Goal: Task Accomplishment & Management: Manage account settings

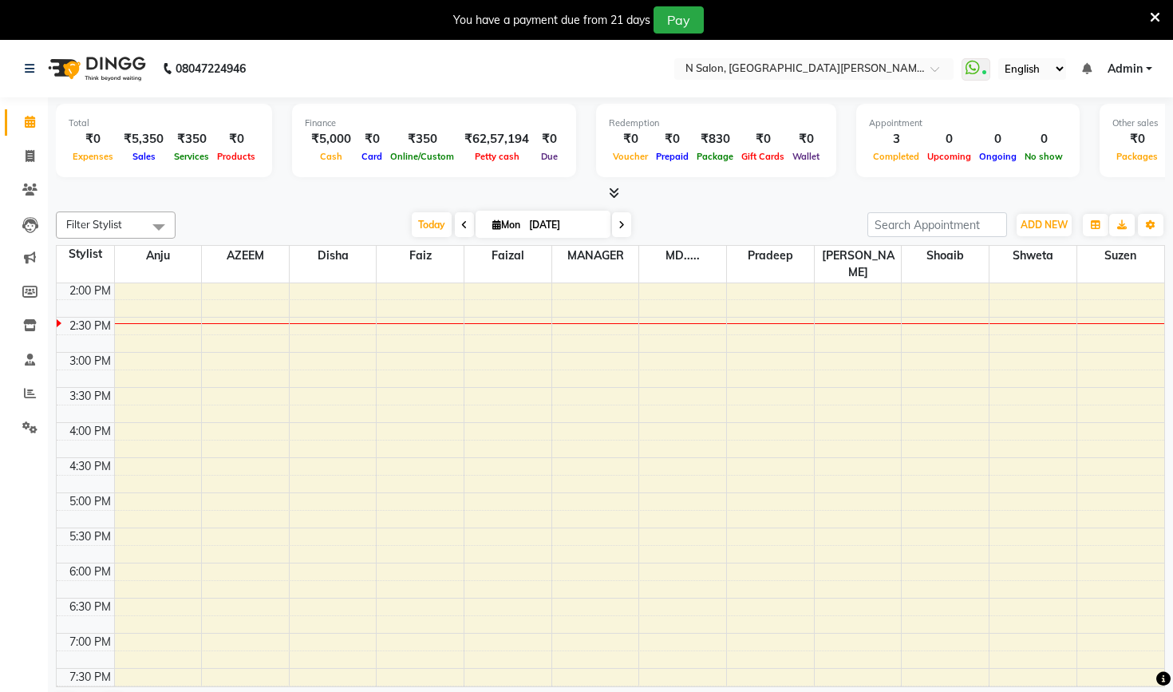
click at [1151, 20] on icon at bounding box center [1155, 17] width 10 height 14
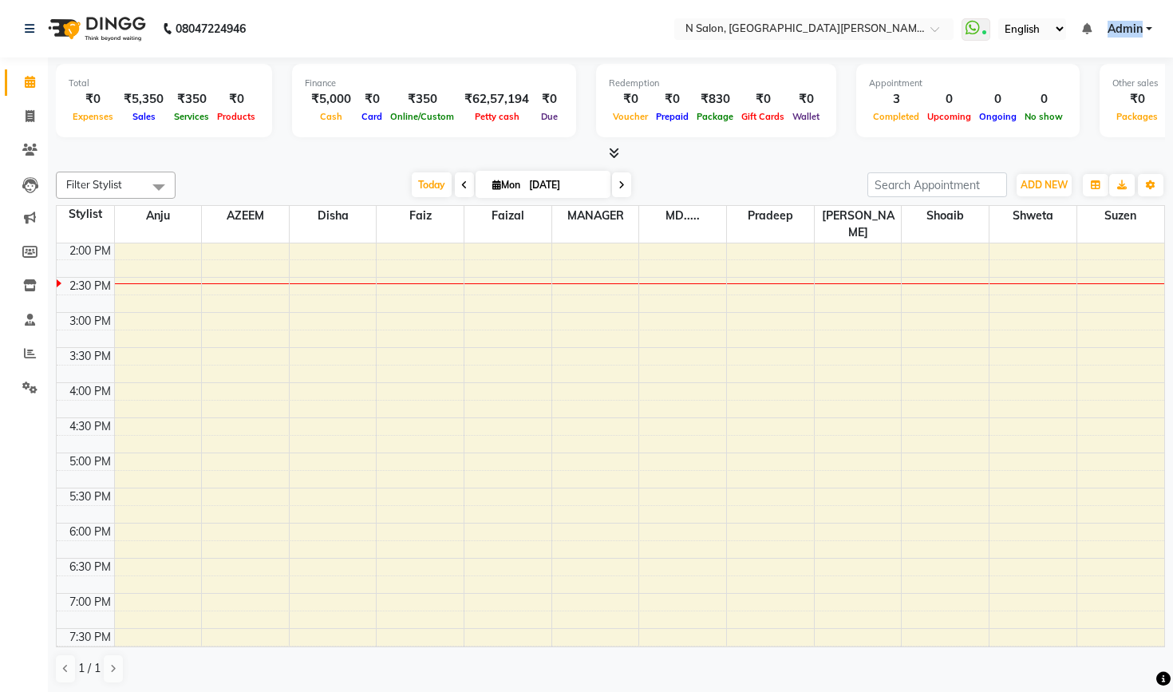
click at [1151, 21] on link "Admin" at bounding box center [1130, 29] width 45 height 17
click at [456, 25] on nav "08047224946 Select Location × N Salon, East Patel Nagar WhatsApp Status ✕ Statu…" at bounding box center [586, 28] width 1173 height 57
click at [613, 148] on icon at bounding box center [614, 153] width 10 height 12
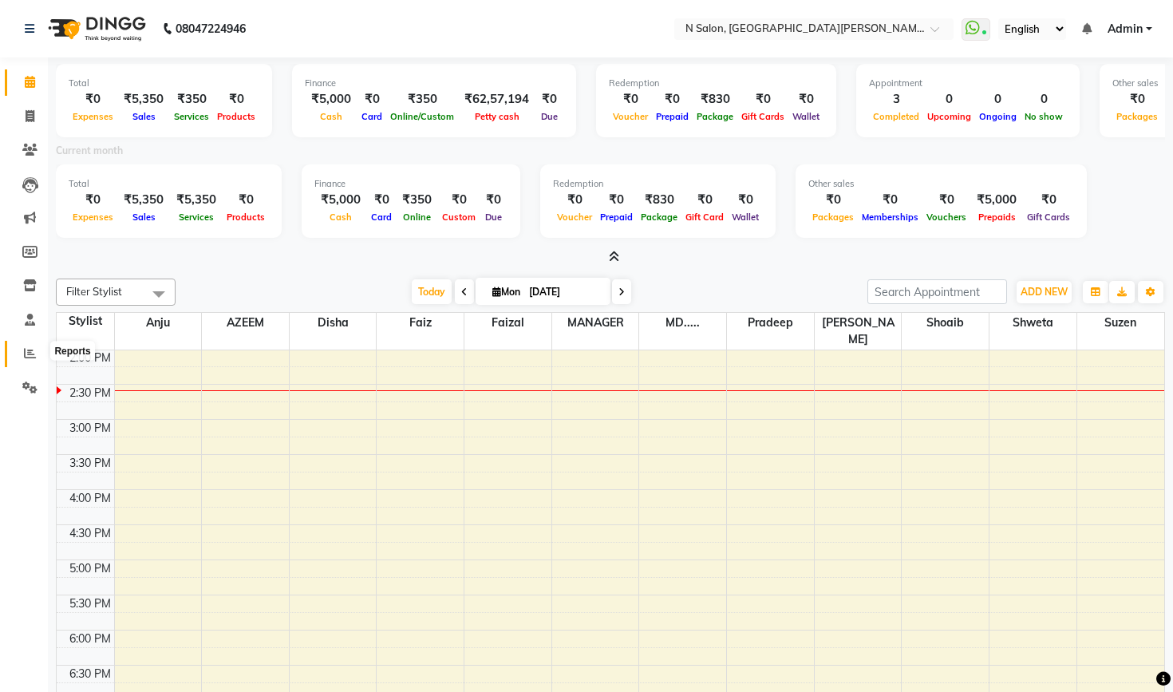
click at [36, 359] on span at bounding box center [30, 354] width 28 height 18
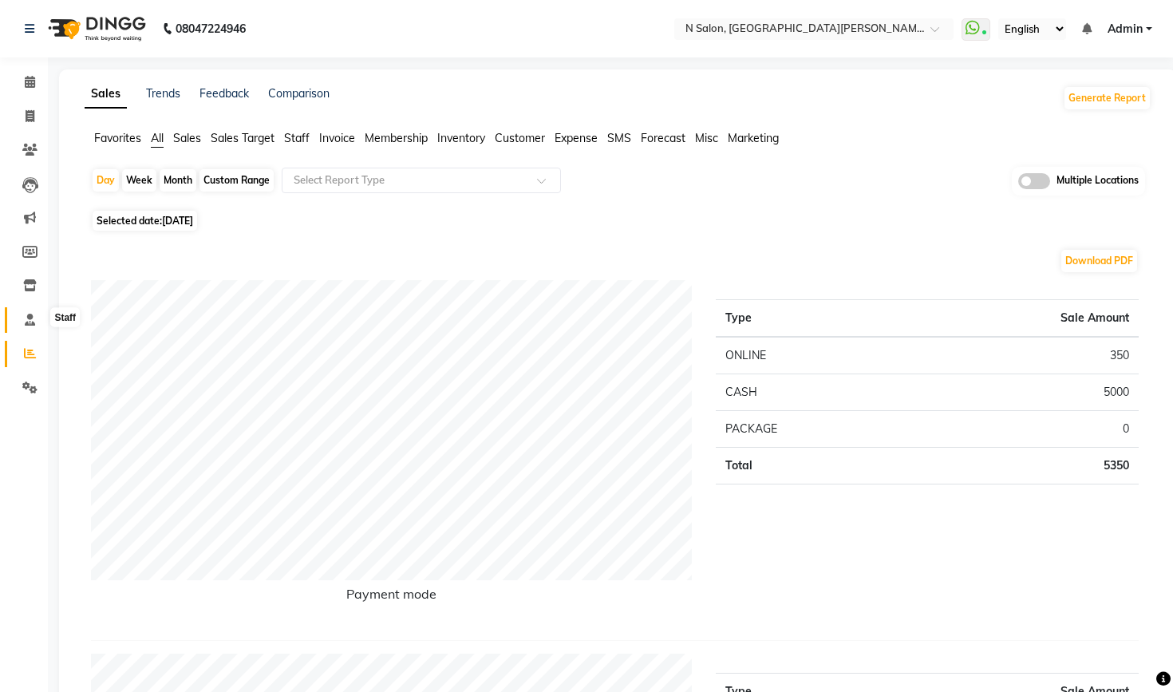
click at [34, 317] on icon at bounding box center [30, 320] width 10 height 12
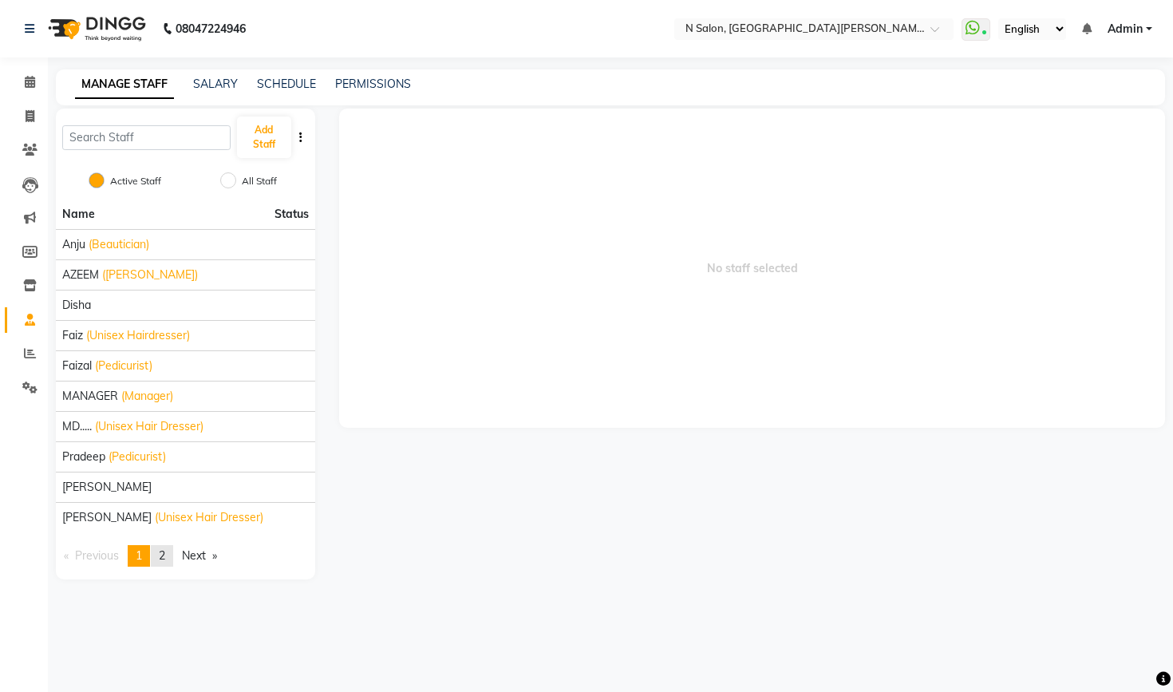
click at [162, 550] on span "2" at bounding box center [162, 555] width 6 height 14
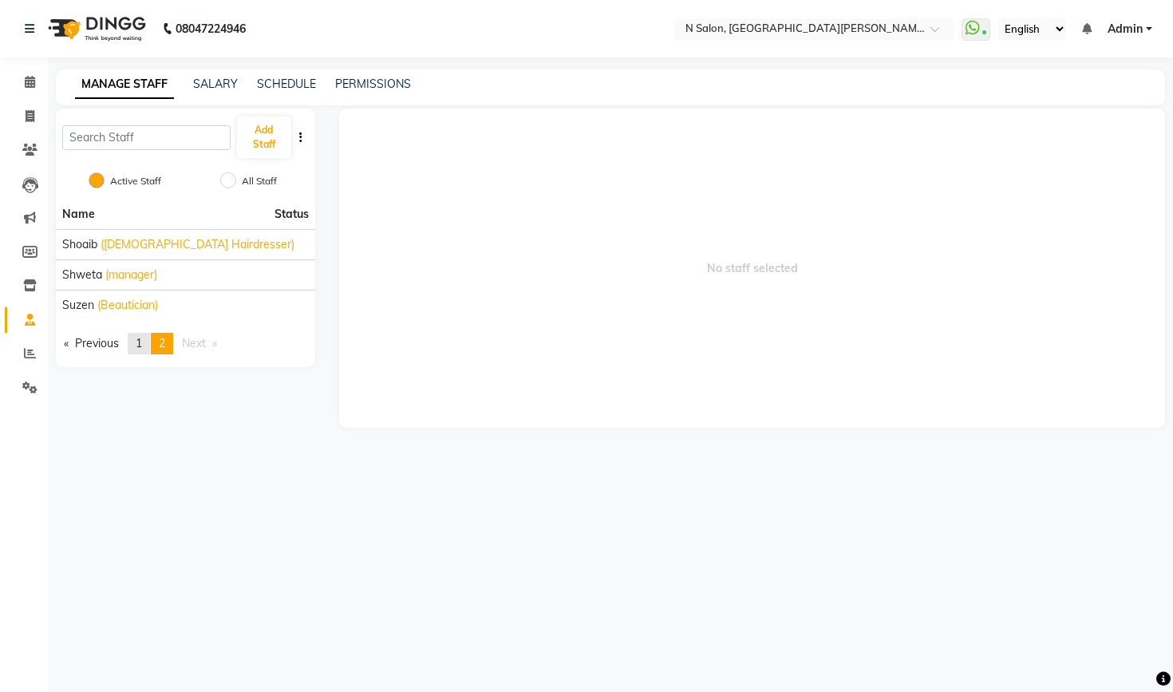
click at [136, 341] on link "page 1" at bounding box center [139, 344] width 22 height 22
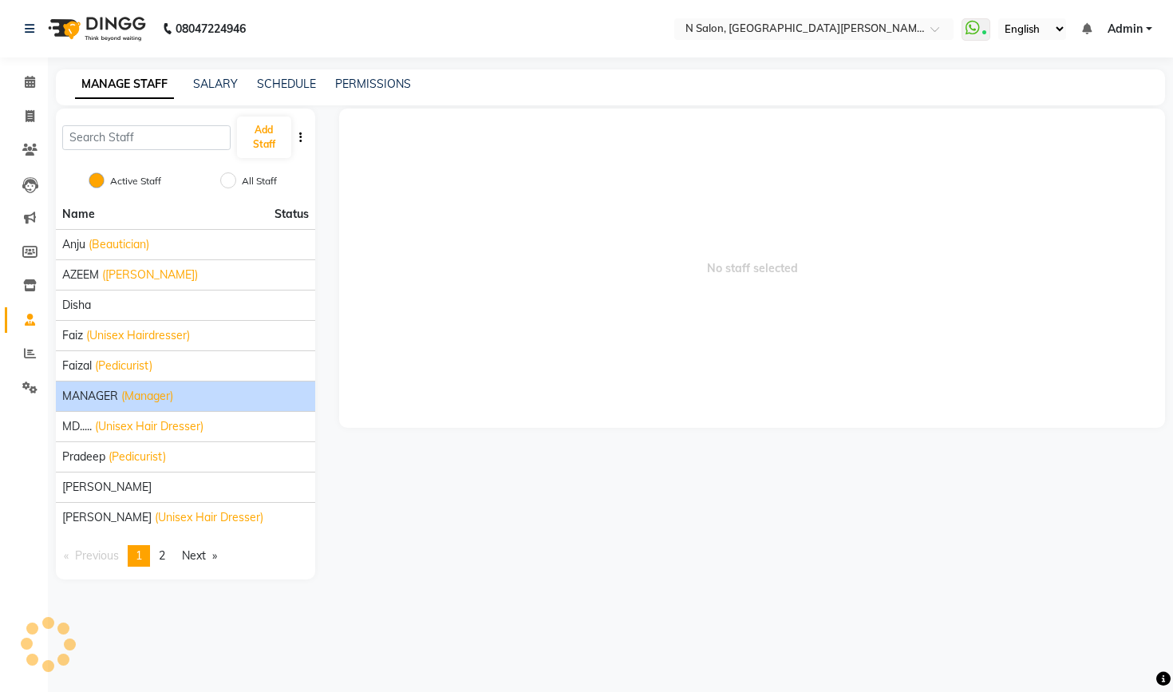
click at [110, 396] on span "MANAGER" at bounding box center [90, 396] width 56 height 17
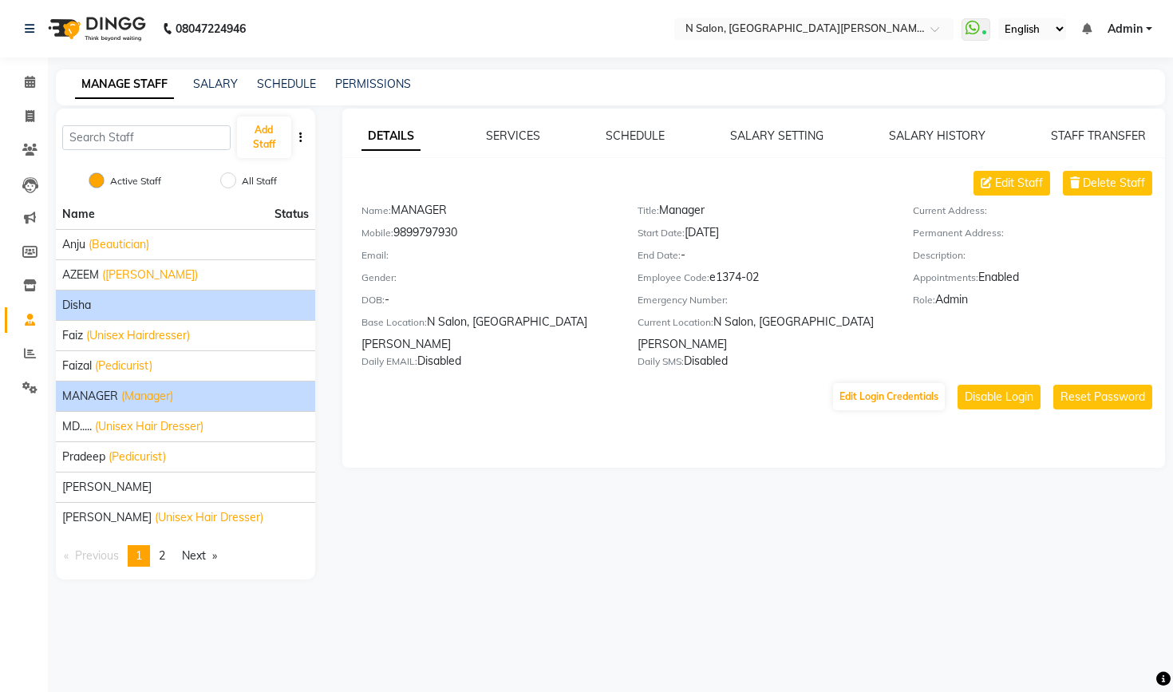
click at [237, 302] on div "disha" at bounding box center [185, 305] width 247 height 17
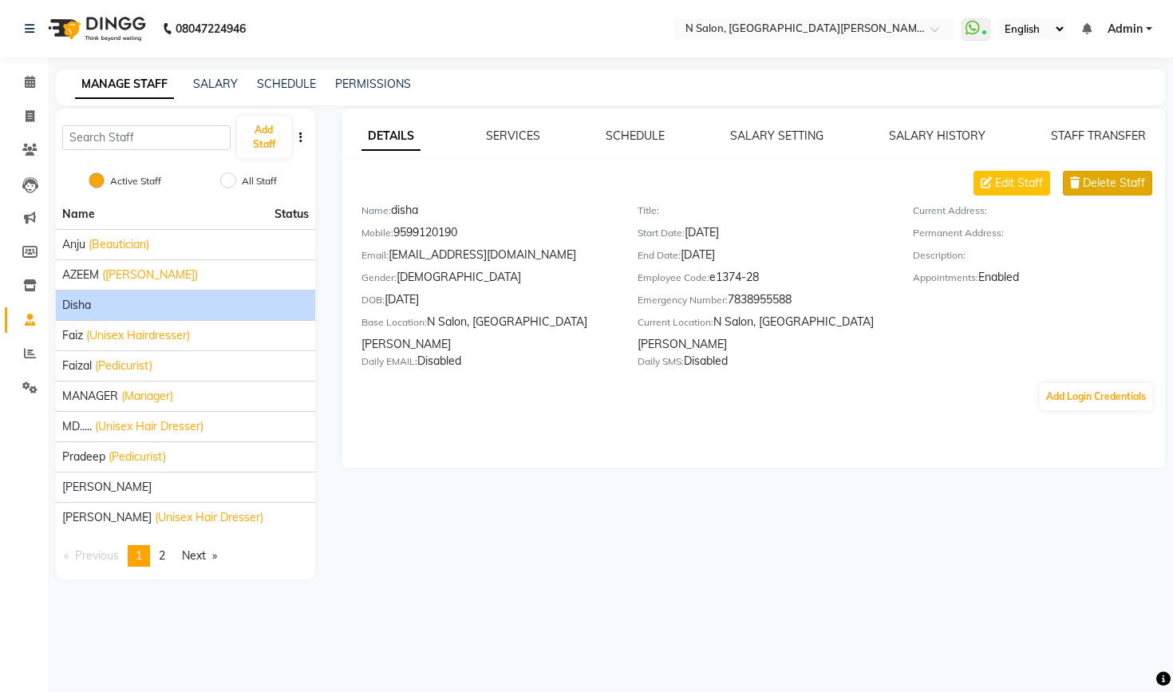
click at [1084, 184] on span "Delete Staff" at bounding box center [1114, 183] width 62 height 17
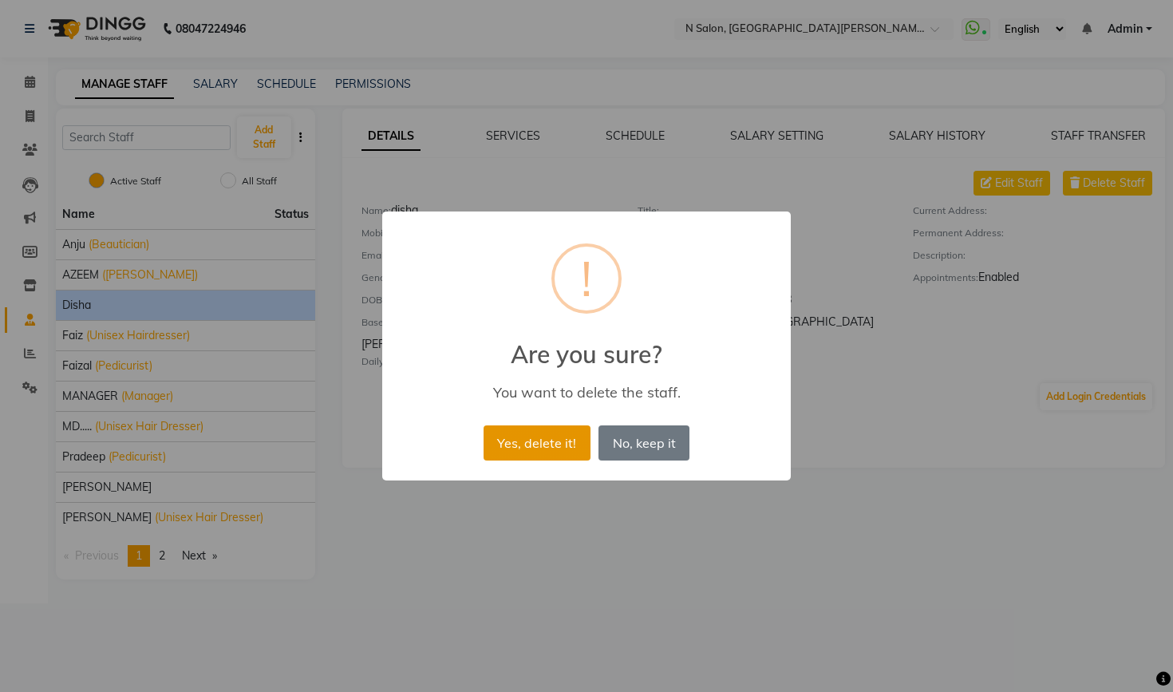
click at [545, 442] on button "Yes, delete it!" at bounding box center [537, 442] width 107 height 35
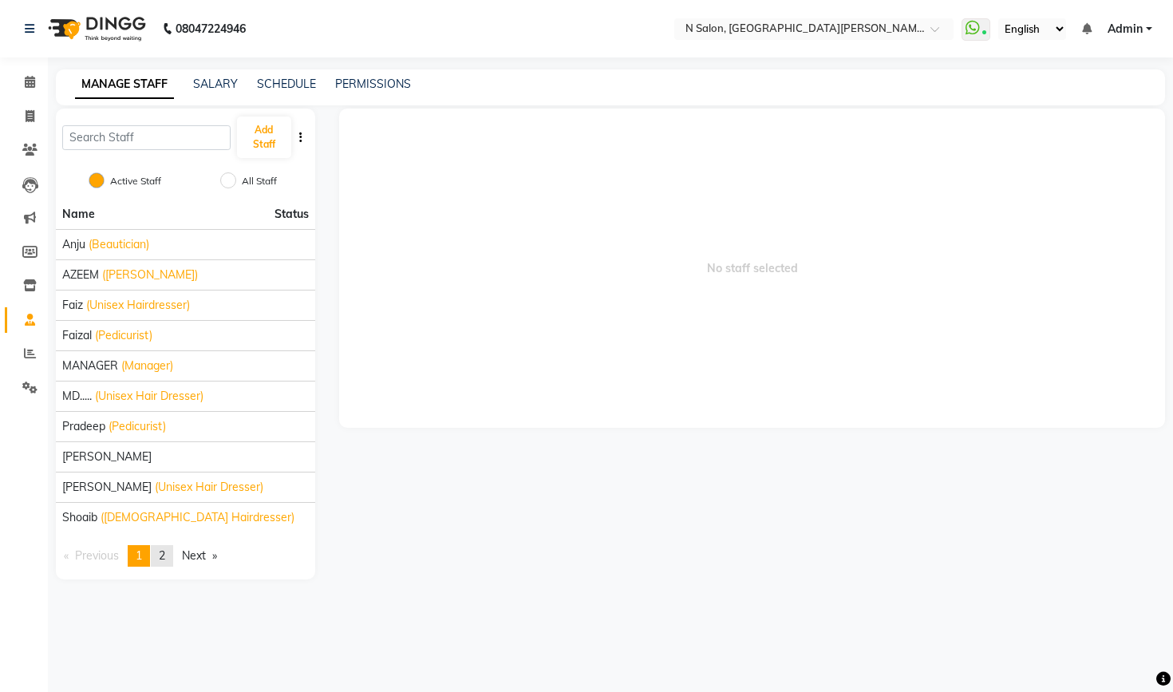
click at [159, 558] on link "page 2" at bounding box center [162, 556] width 22 height 22
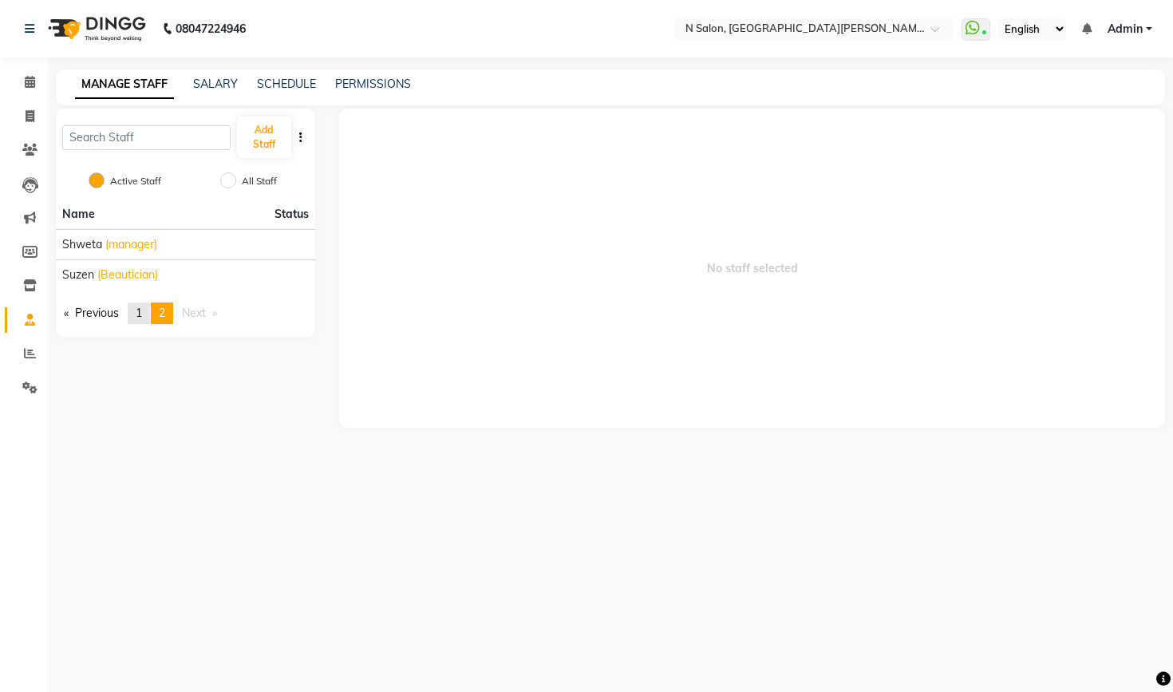
click at [142, 316] on span "1" at bounding box center [139, 313] width 6 height 14
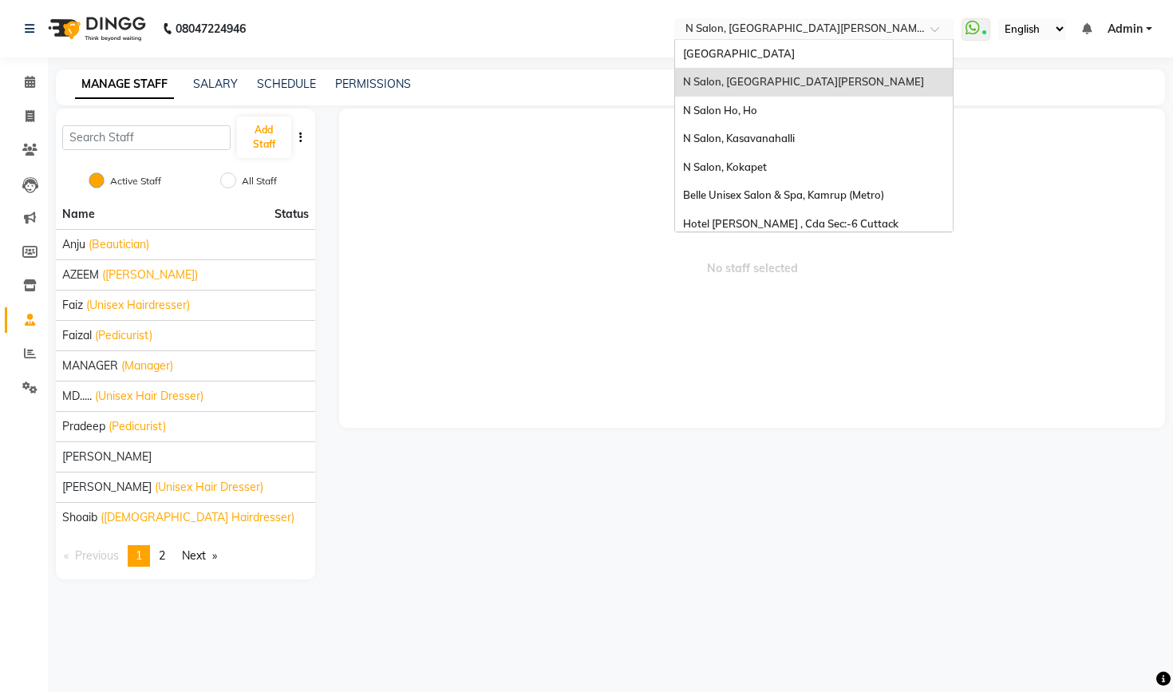
click at [682, 30] on input "text" at bounding box center [797, 30] width 231 height 16
type input "ho"
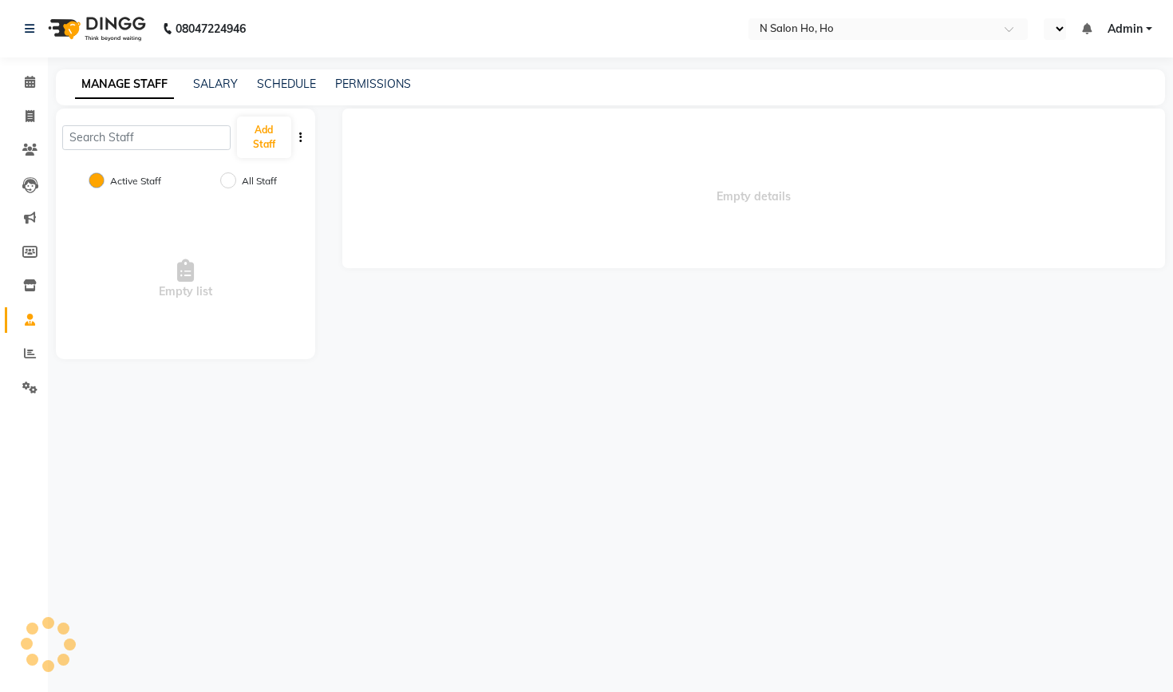
select select "en"
click at [188, 243] on div "Empty list" at bounding box center [185, 279] width 259 height 160
click at [711, 35] on input "text" at bounding box center [826, 30] width 231 height 16
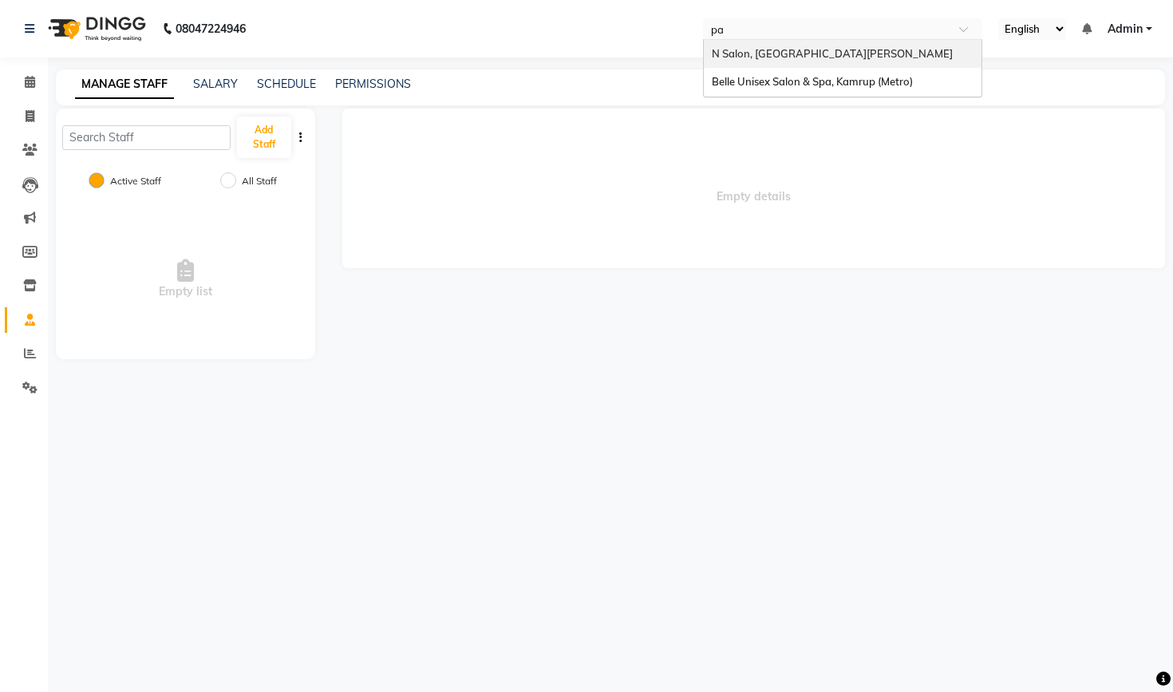
type input "pat"
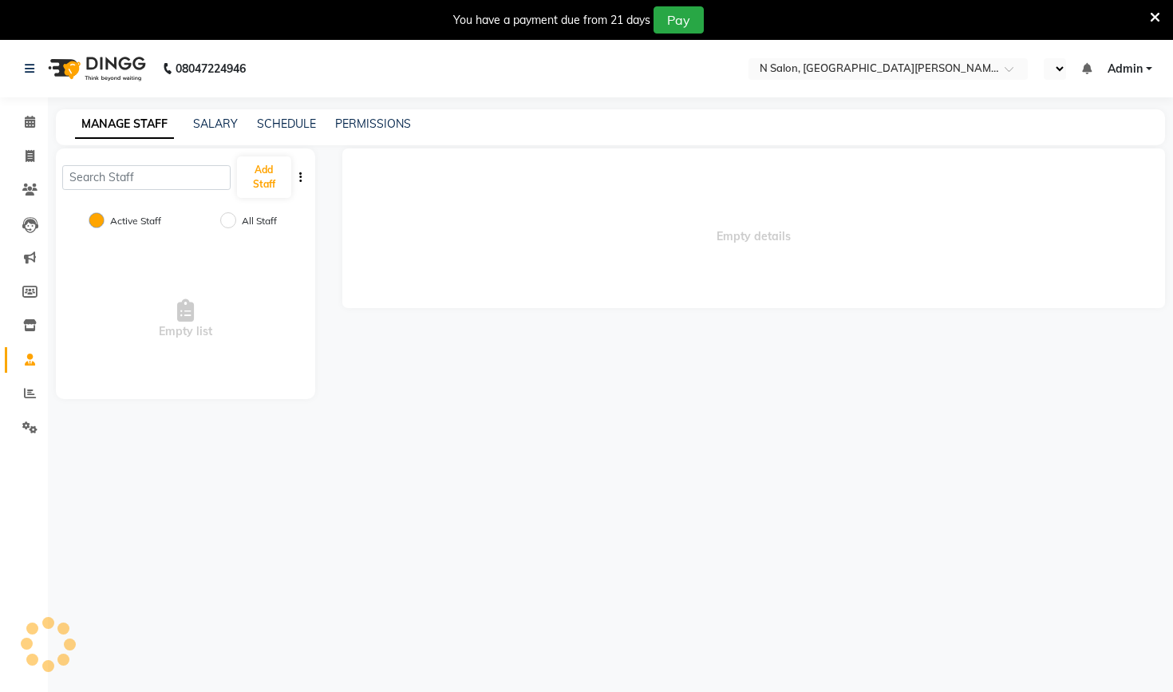
select select "en"
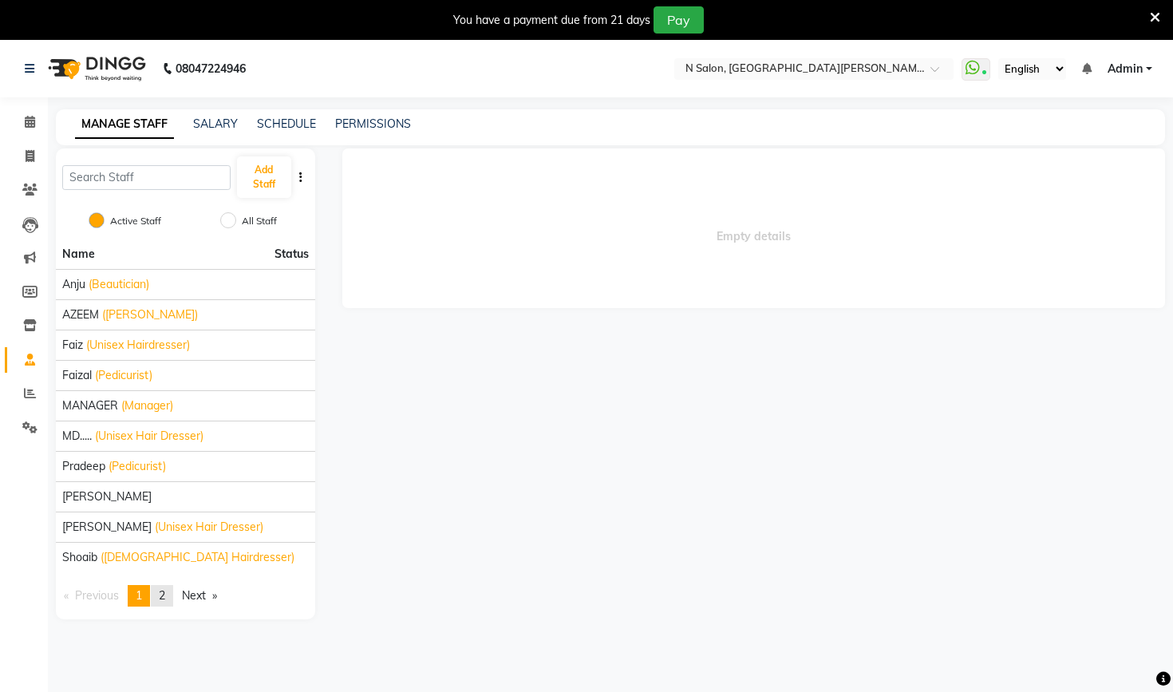
click at [165, 591] on span "2" at bounding box center [162, 595] width 6 height 14
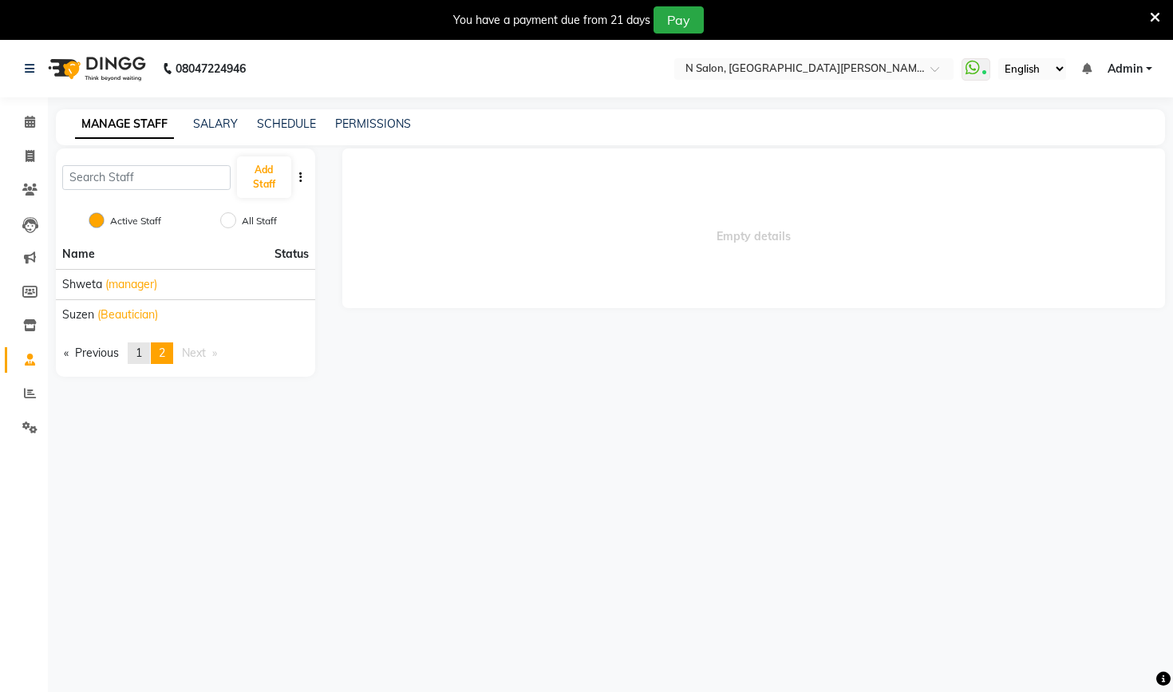
click at [139, 355] on span "1" at bounding box center [139, 353] width 6 height 14
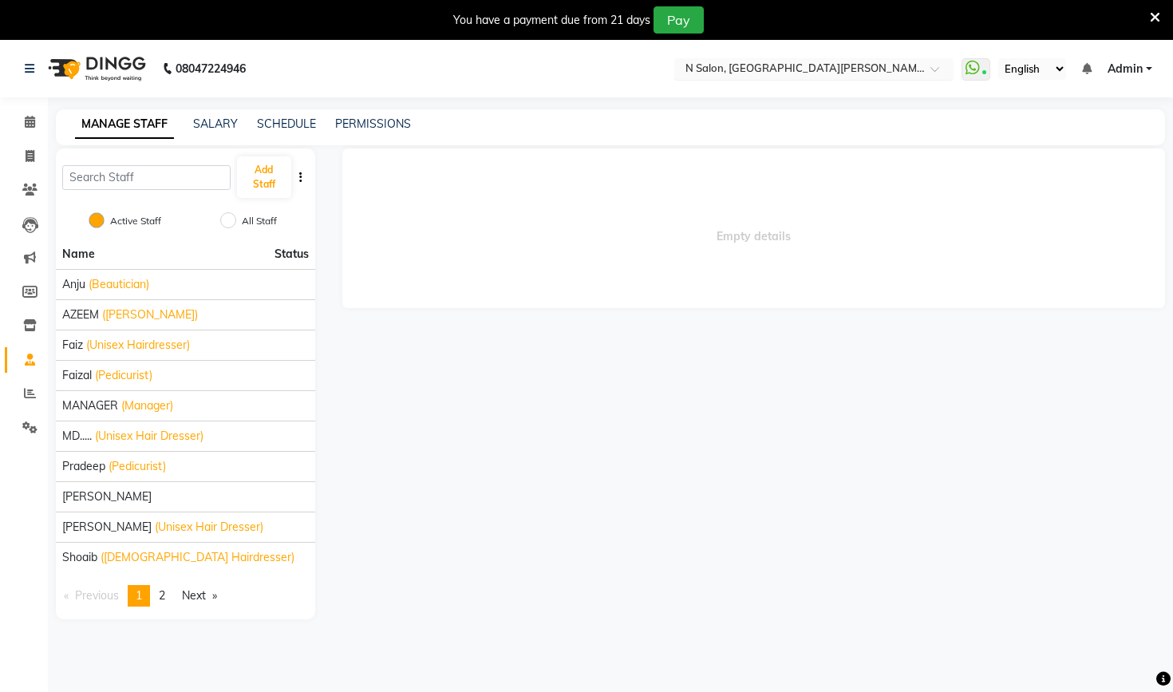
click at [682, 77] on input "text" at bounding box center [797, 70] width 231 height 16
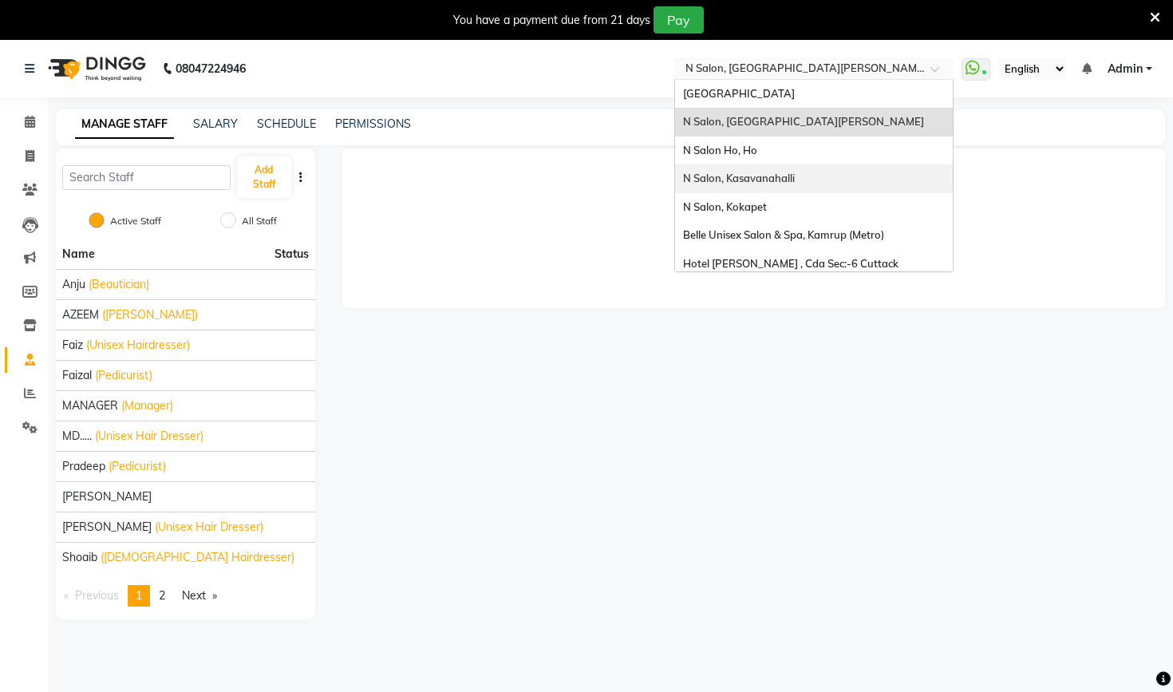
click at [683, 172] on span "N Salon, Kasavanahalli" at bounding box center [739, 178] width 112 height 13
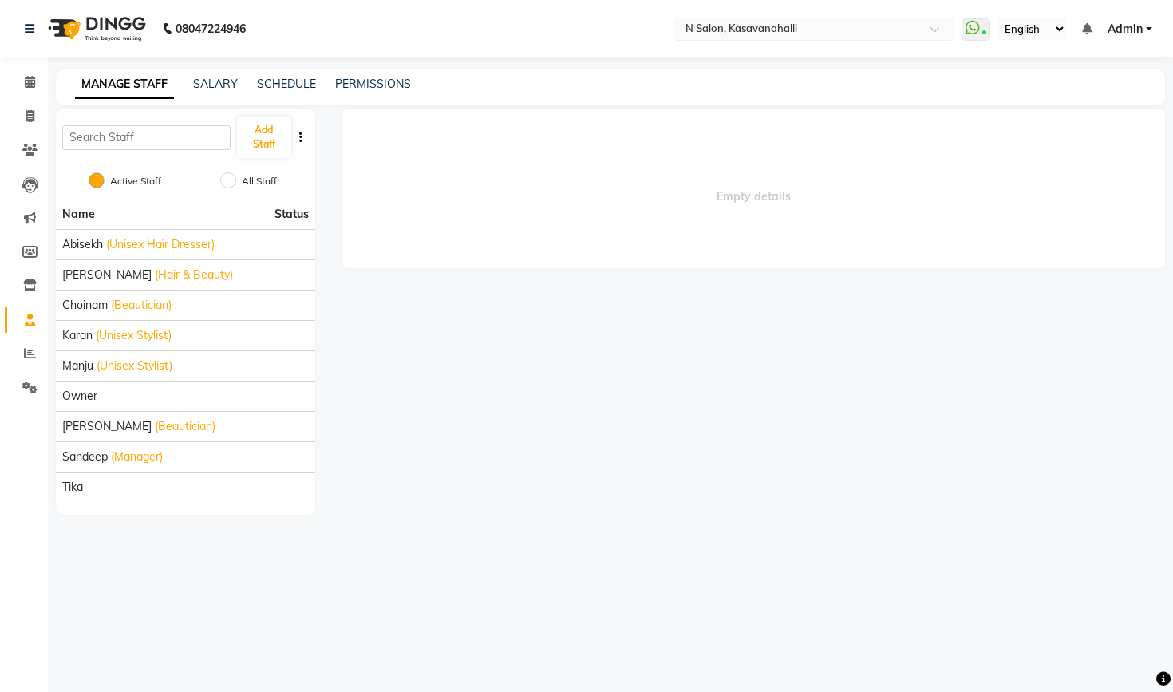
click at [682, 26] on input "text" at bounding box center [797, 30] width 231 height 16
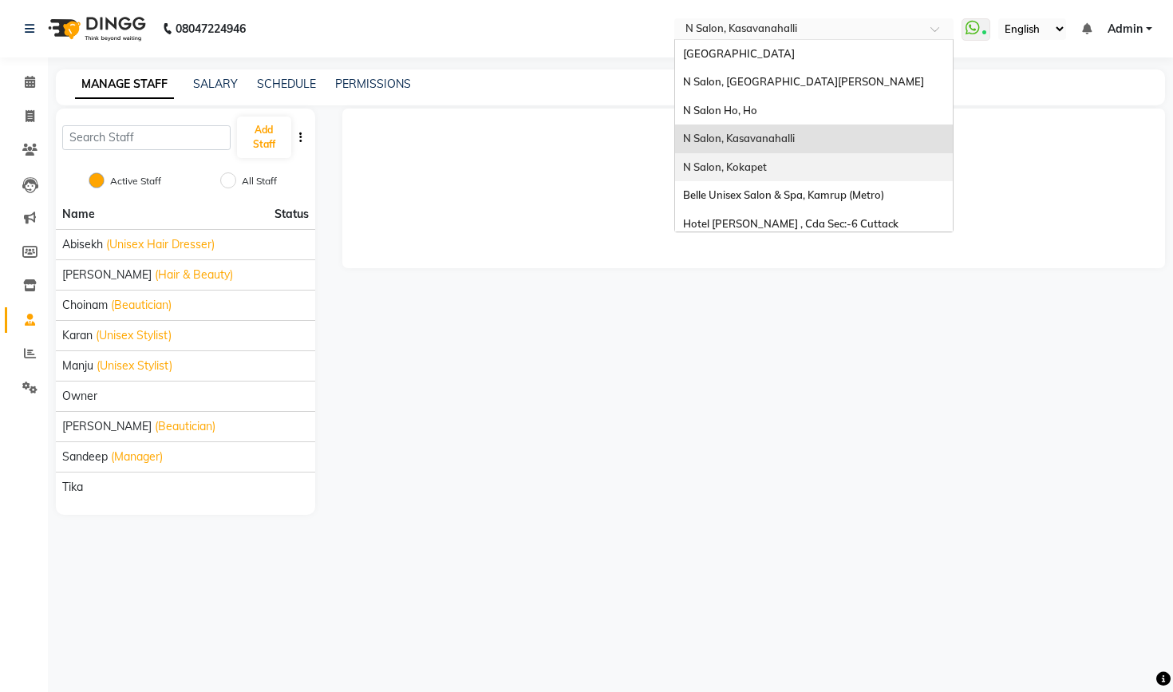
click at [683, 169] on span "N Salon, Kokapet" at bounding box center [725, 166] width 84 height 13
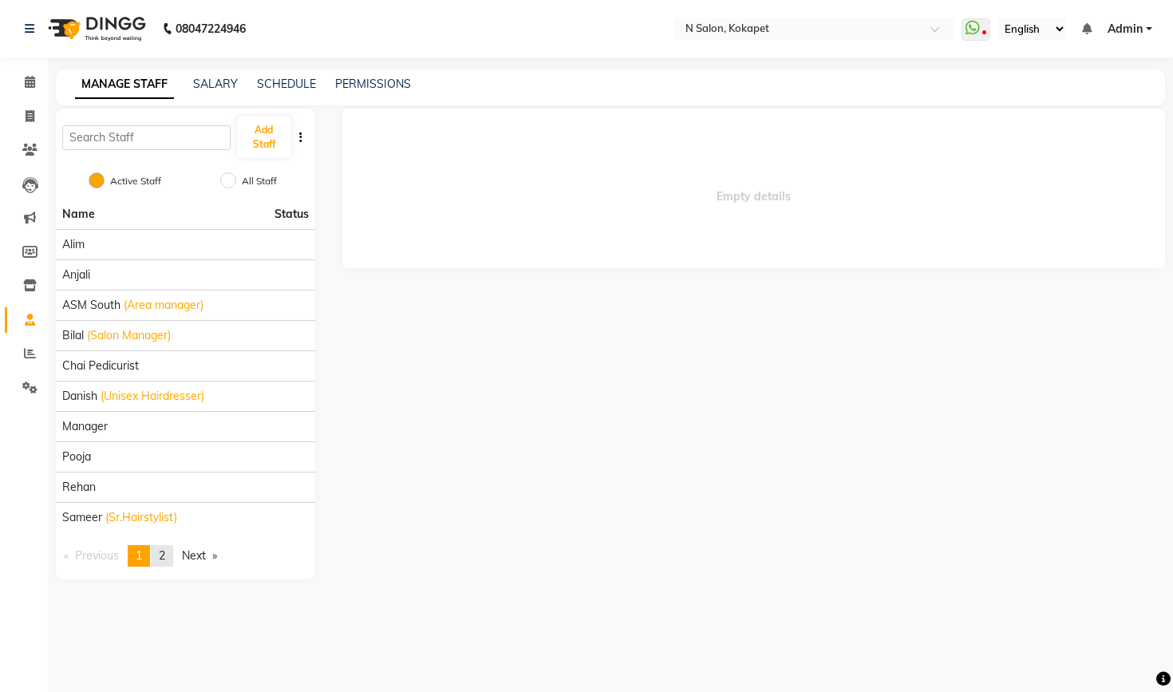
click at [169, 547] on link "page 2" at bounding box center [162, 556] width 22 height 22
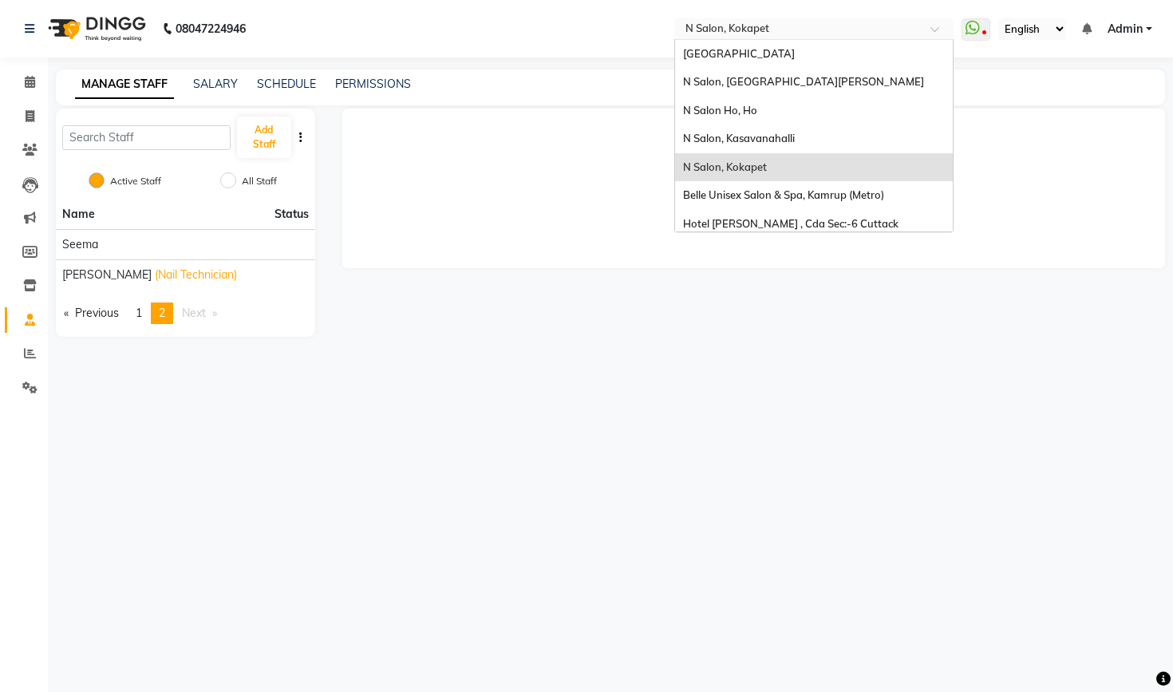
click at [682, 30] on input "text" at bounding box center [797, 30] width 231 height 16
click at [683, 219] on span "Hotel [PERSON_NAME] , Cda Sec:-6 Cuttack" at bounding box center [790, 223] width 215 height 13
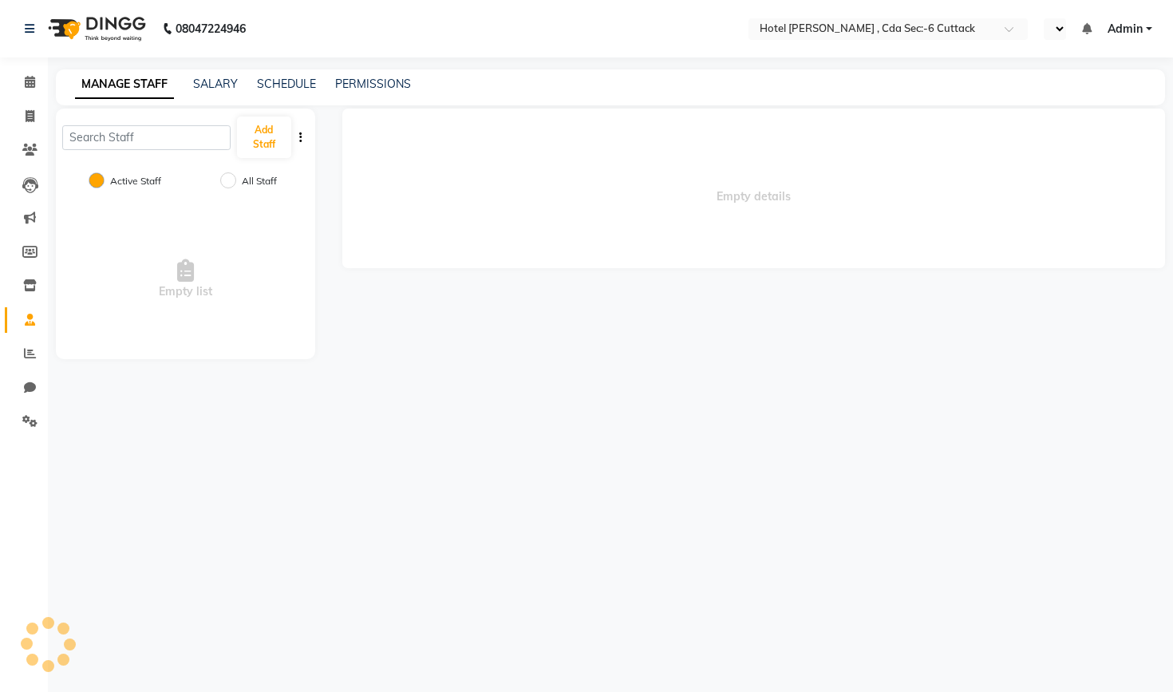
select select "en"
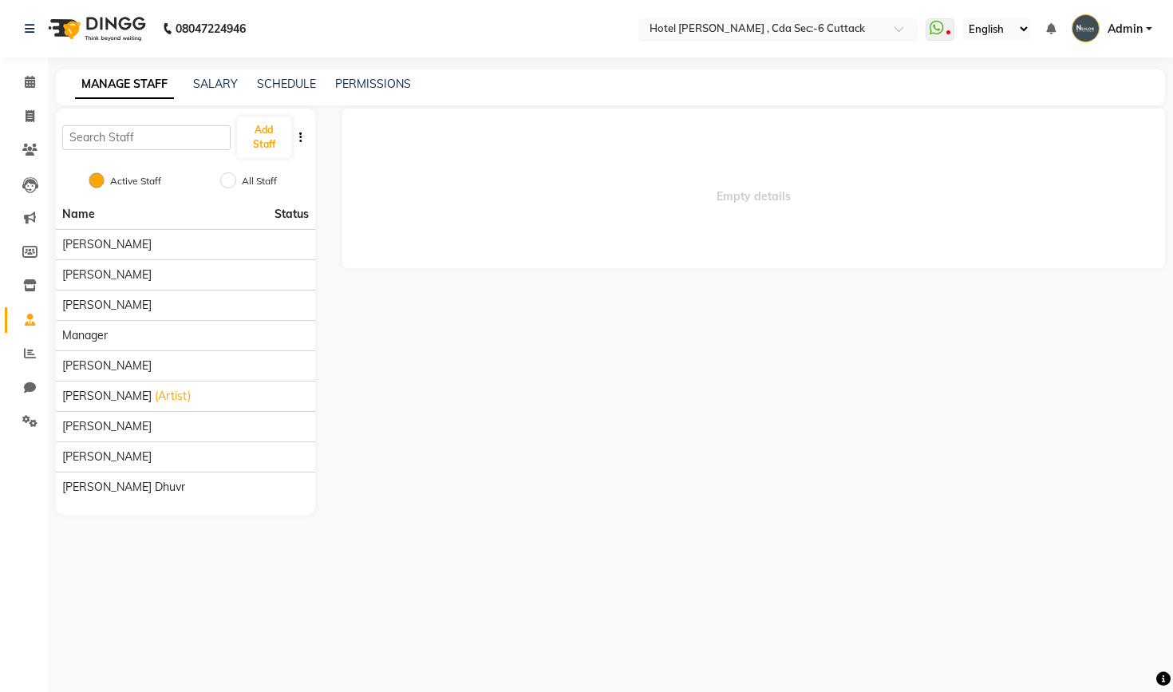
click at [646, 35] on input "text" at bounding box center [761, 30] width 231 height 16
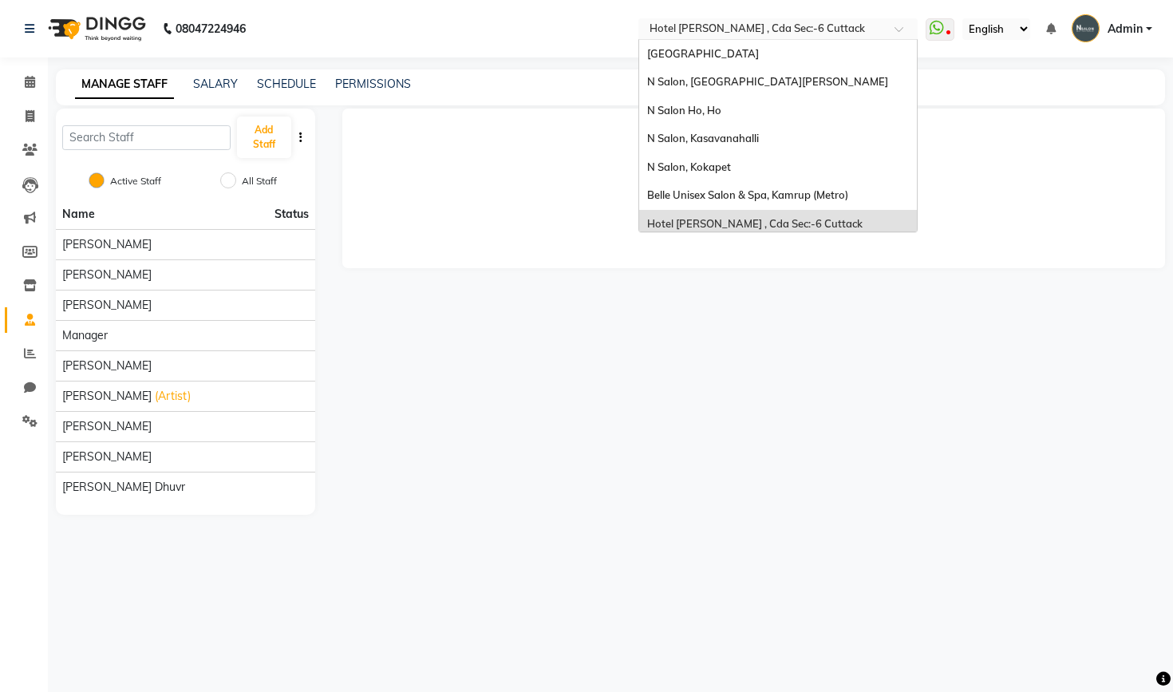
scroll to position [4, 0]
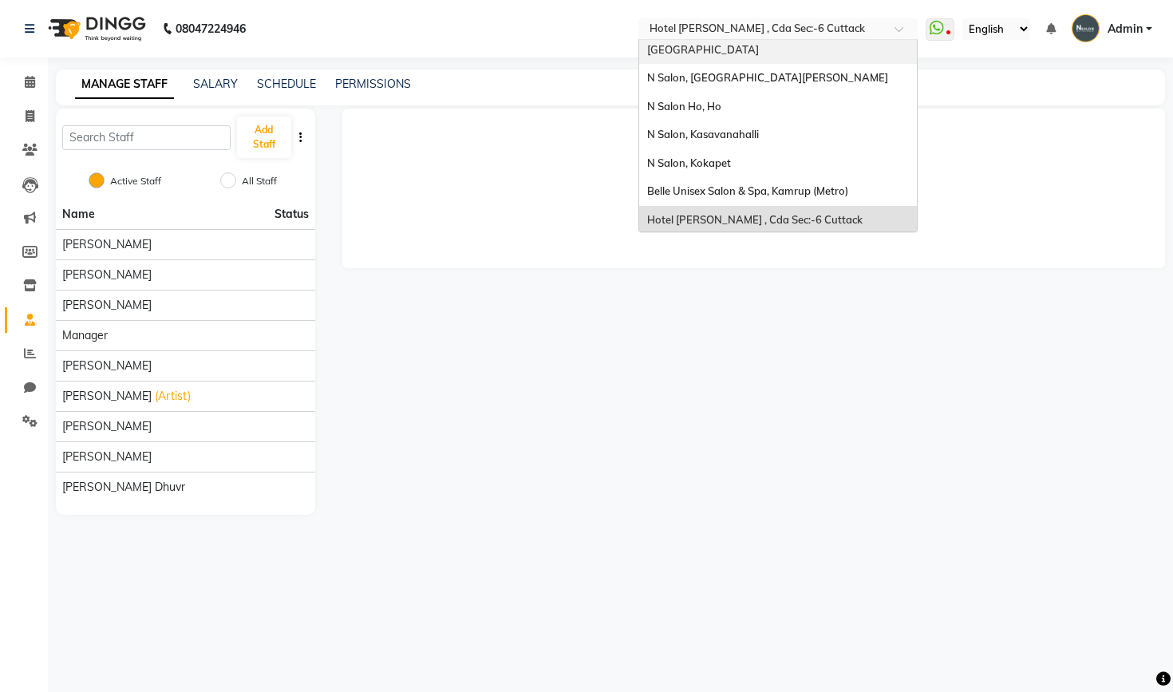
click at [647, 45] on span "[GEOGRAPHIC_DATA]" at bounding box center [703, 49] width 112 height 13
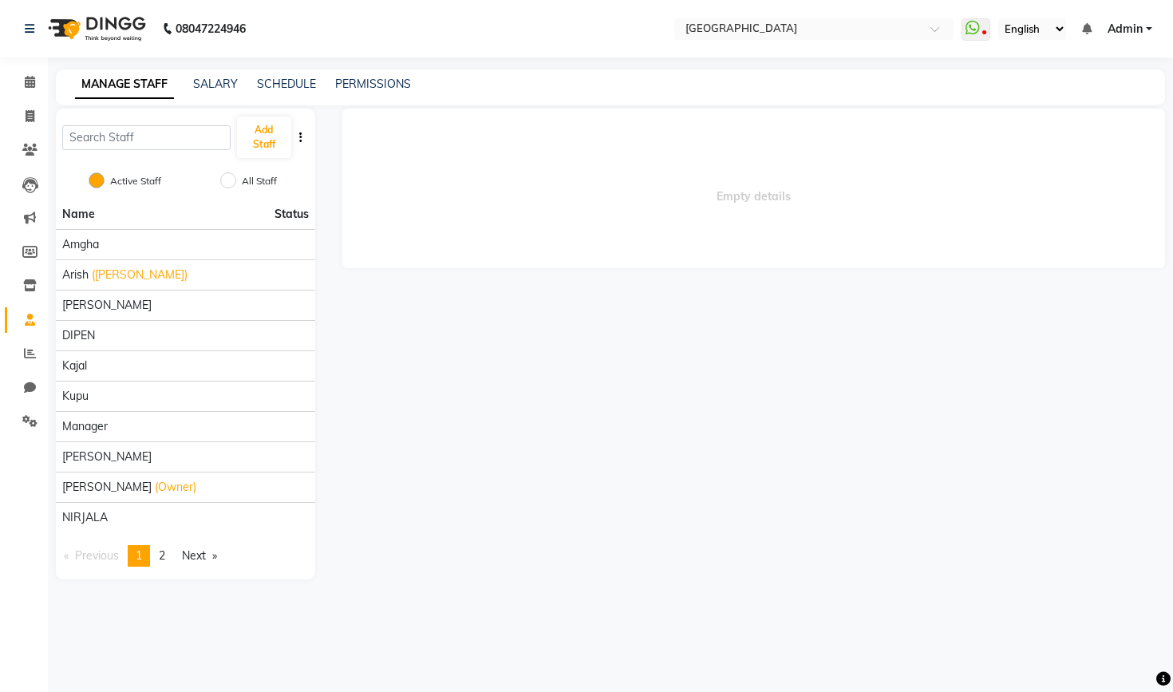
click at [630, 14] on nav "08047224946 Select Location × [GEOGRAPHIC_DATA] WhatsApp Status ✕ Status: Disco…" at bounding box center [586, 28] width 1173 height 57
click at [682, 27] on input "text" at bounding box center [797, 30] width 231 height 16
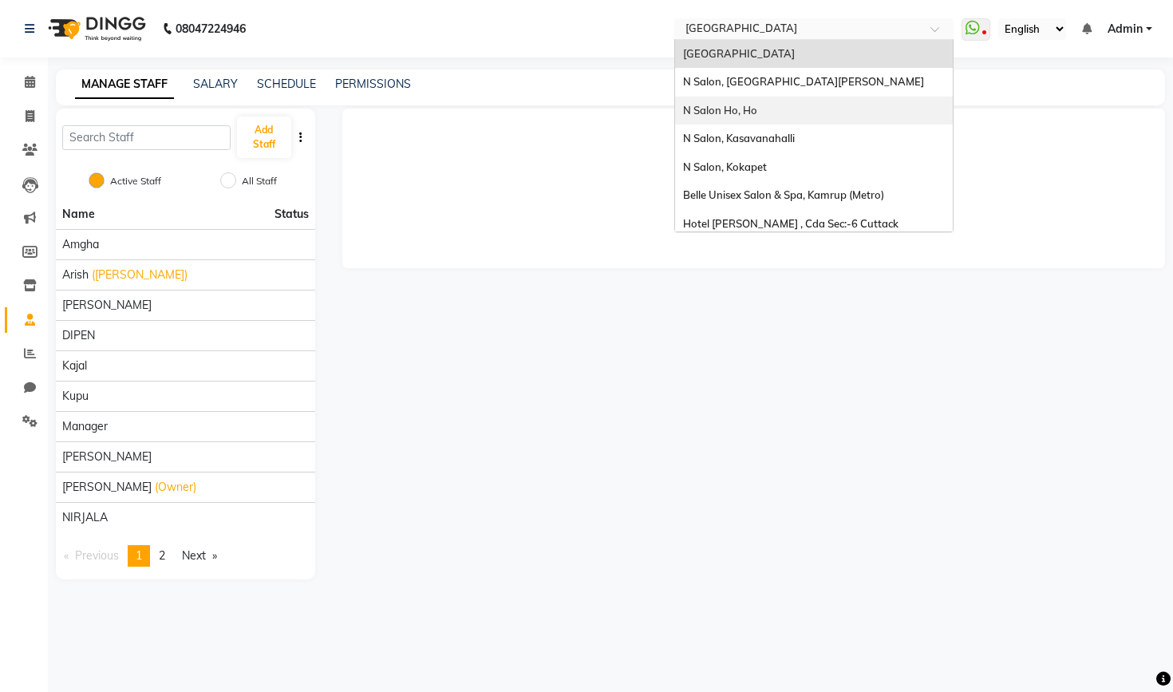
click at [683, 114] on span "N Salon Ho, Ho" at bounding box center [720, 110] width 74 height 13
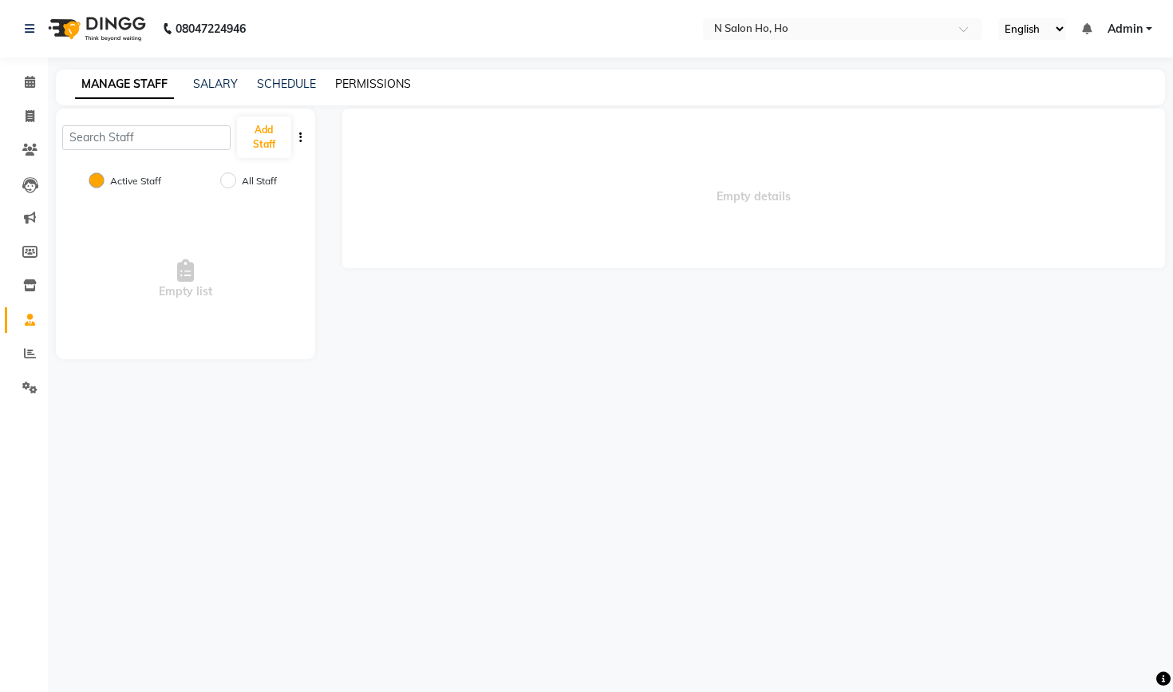
click at [335, 89] on link "PERMISSIONS" at bounding box center [373, 84] width 76 height 14
click at [239, 253] on div "Empty list" at bounding box center [185, 279] width 259 height 160
click at [251, 150] on button "Add Staff" at bounding box center [264, 137] width 54 height 41
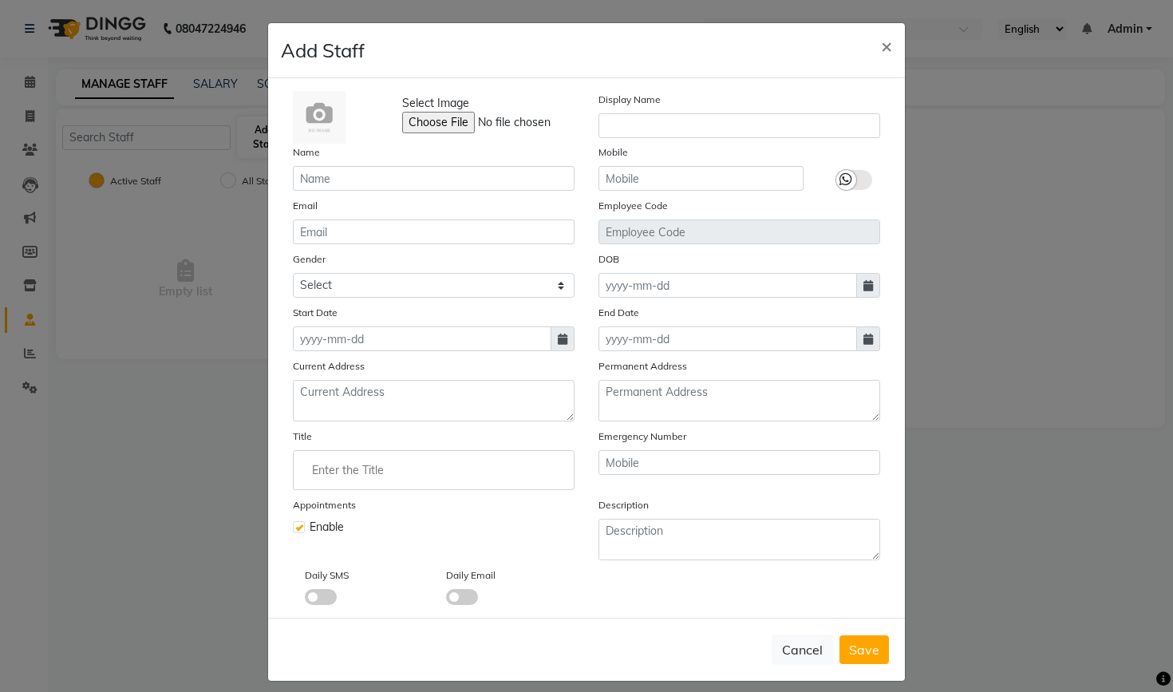
click at [251, 150] on ngb-modal-window "Add Staff × Select Image Display Name Name Mobile Email Employee Code Gender Se…" at bounding box center [586, 346] width 1173 height 692
click at [874, 48] on button "×" at bounding box center [886, 45] width 37 height 45
checkbox input "false"
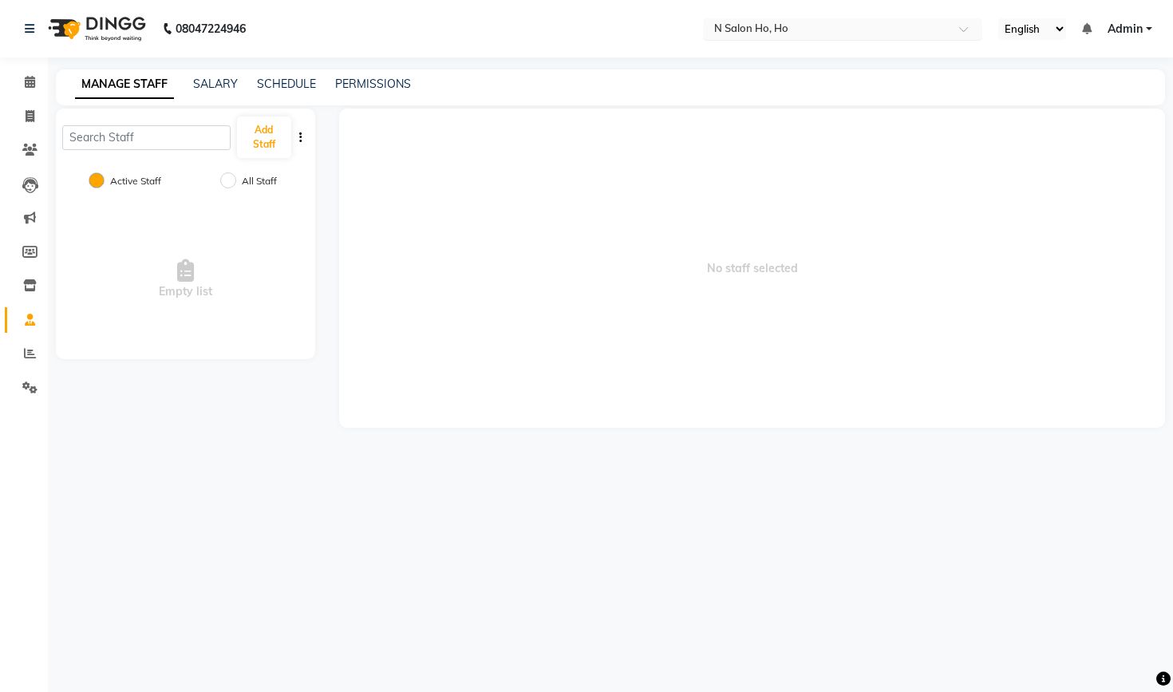
click at [711, 37] on input "text" at bounding box center [826, 30] width 231 height 16
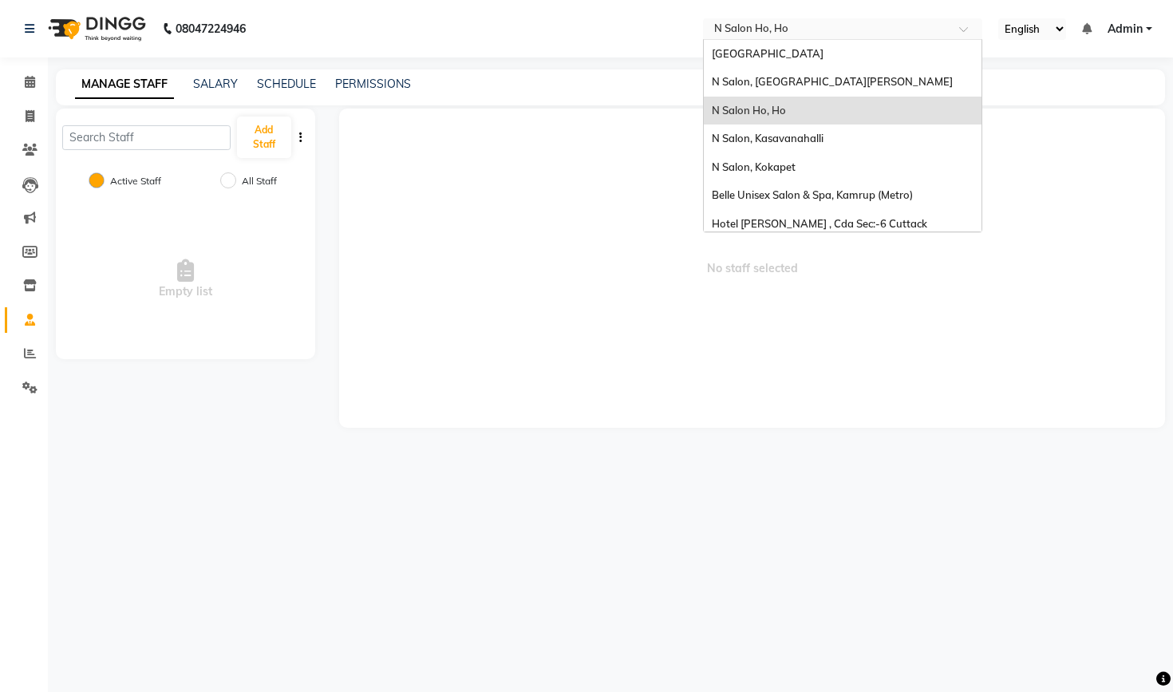
click at [1017, 227] on span "No staff selected" at bounding box center [752, 268] width 826 height 319
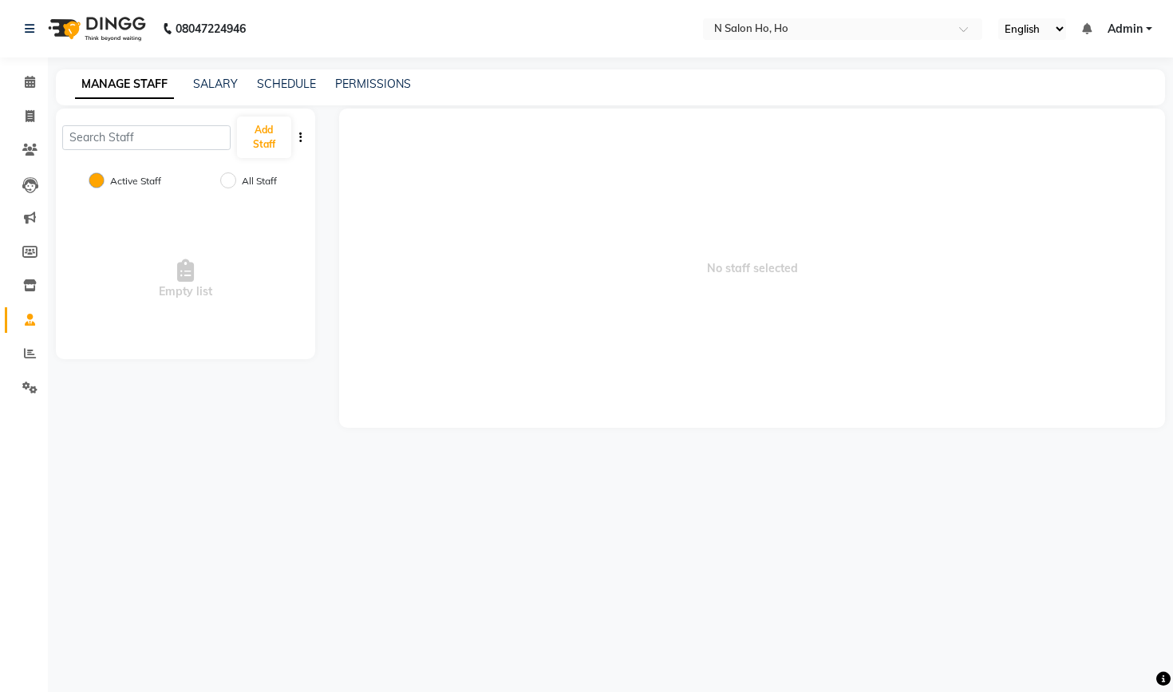
click at [772, 10] on nav "08047224946 Select Location × N Salon Ho, Ho English ENGLISH Español العربية मर…" at bounding box center [586, 28] width 1173 height 57
click at [799, 20] on div "Select Location × [GEOGRAPHIC_DATA], [GEOGRAPHIC_DATA]" at bounding box center [842, 29] width 279 height 22
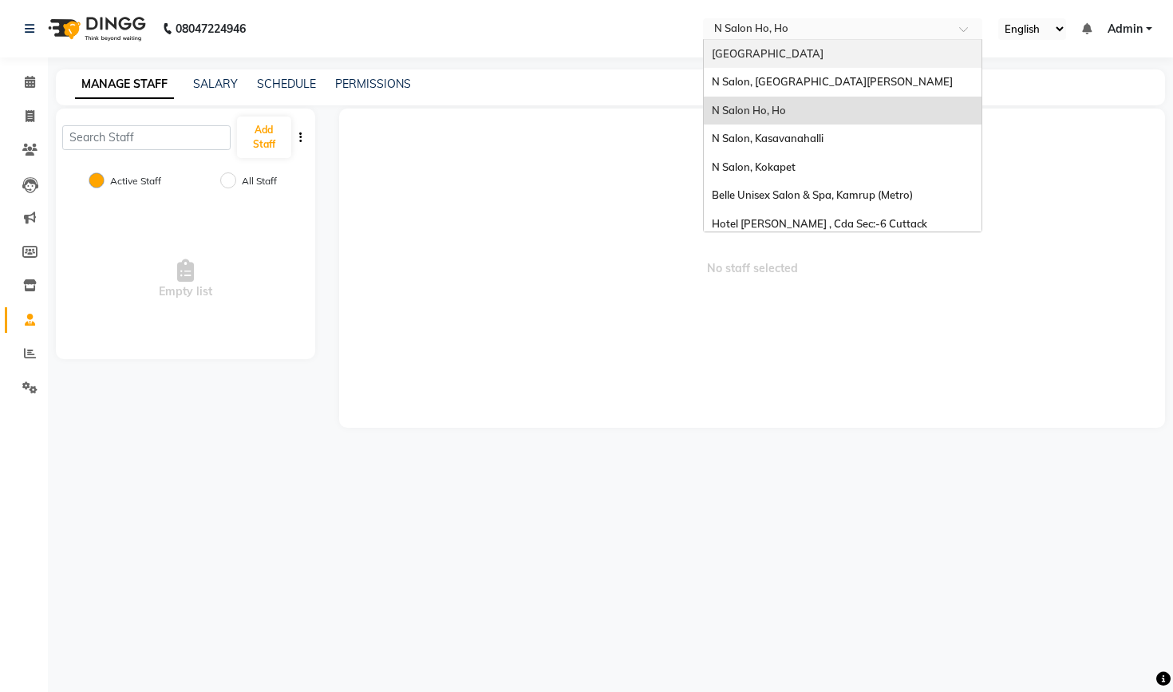
click at [959, 28] on span at bounding box center [969, 34] width 20 height 16
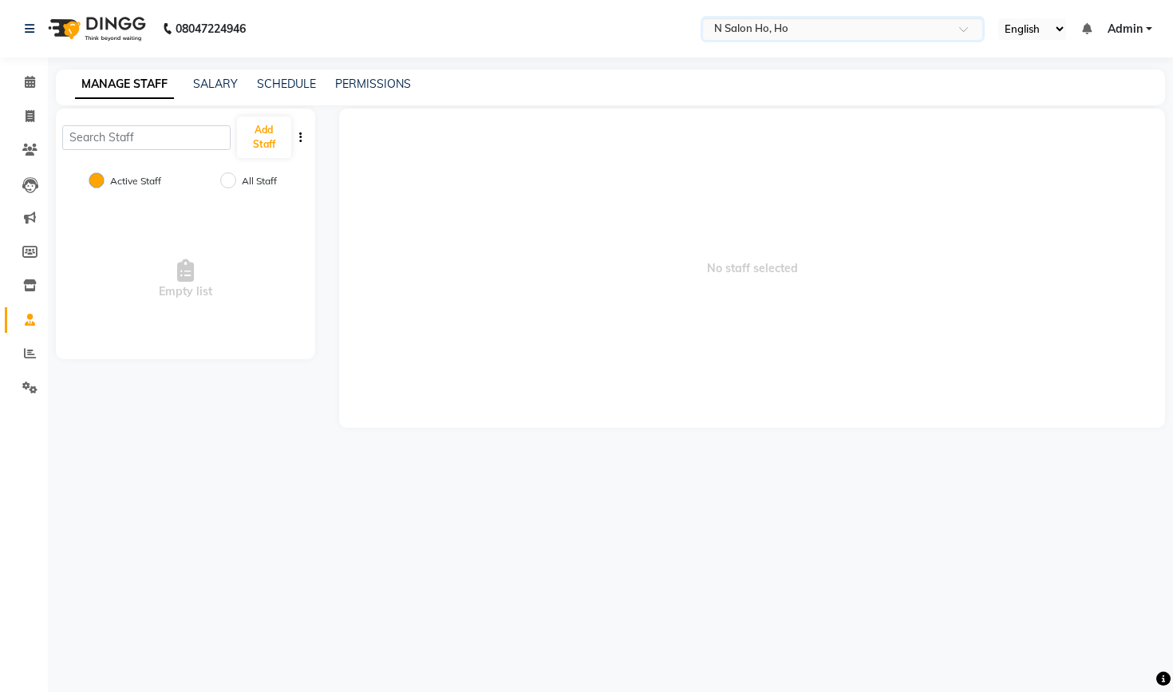
click at [959, 28] on span at bounding box center [969, 34] width 20 height 16
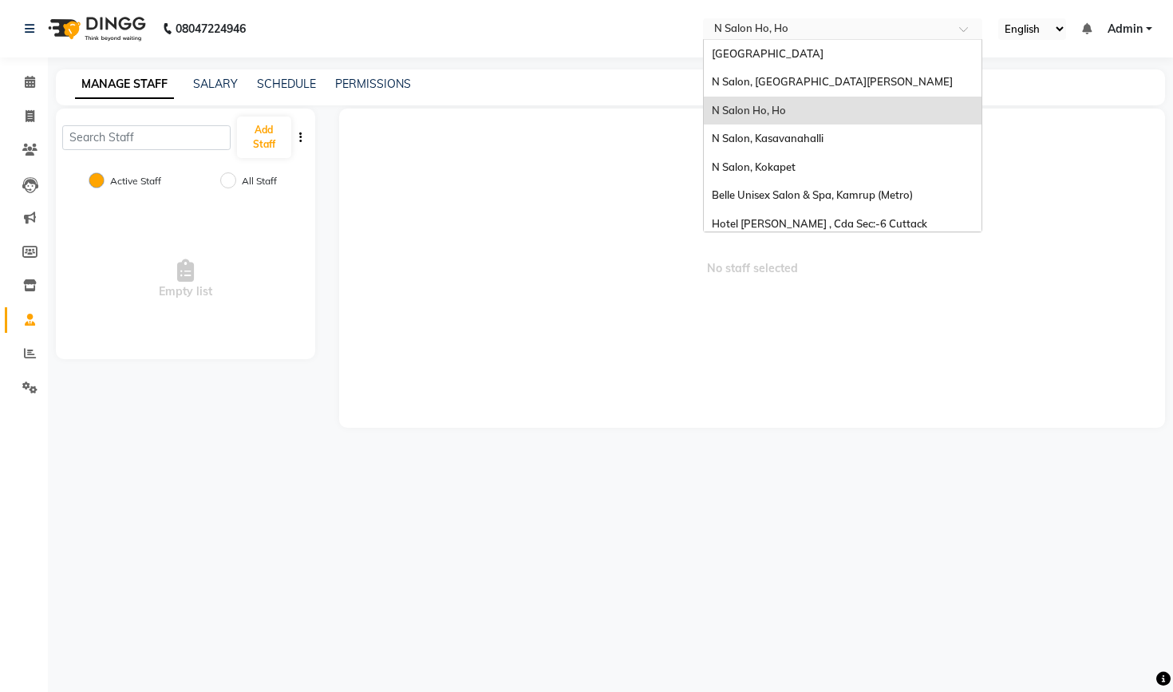
click at [734, 12] on nav "08047224946 Select Location × [GEOGRAPHIC_DATA], [GEOGRAPHIC_DATA][PERSON_NAME]…" at bounding box center [586, 28] width 1173 height 57
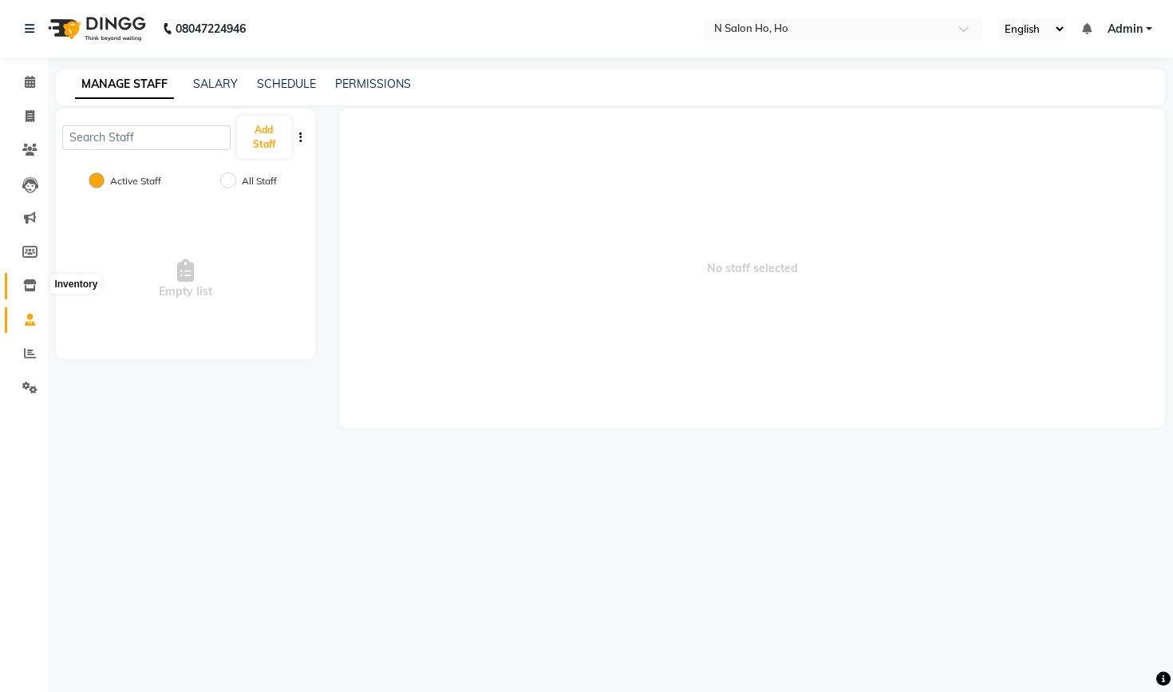
click at [30, 279] on icon at bounding box center [30, 285] width 14 height 12
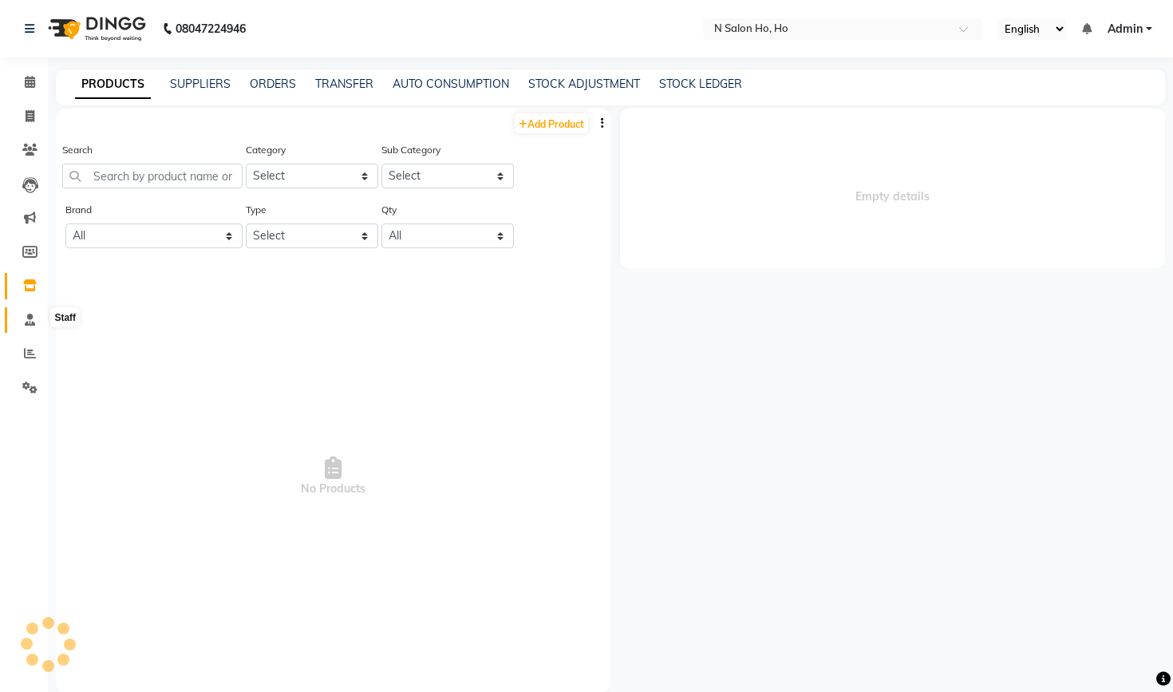
click at [30, 318] on icon at bounding box center [30, 320] width 10 height 12
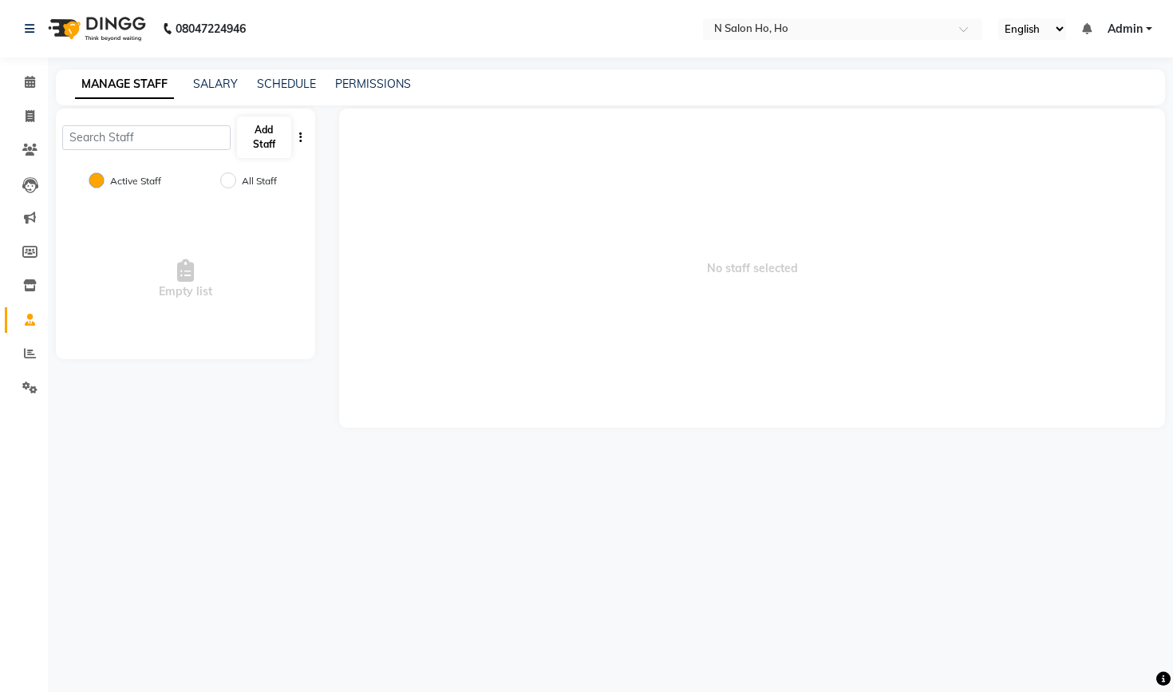
click at [271, 138] on button "Add Staff" at bounding box center [264, 137] width 54 height 41
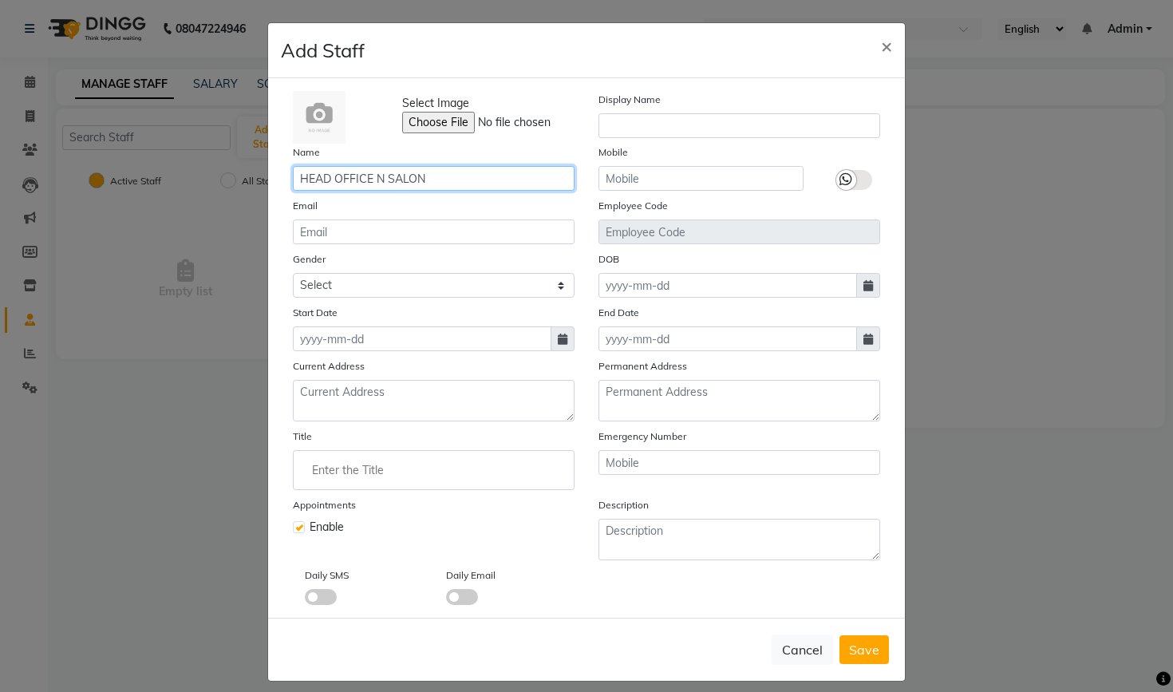
type input "HEAD OFFICE N SALON"
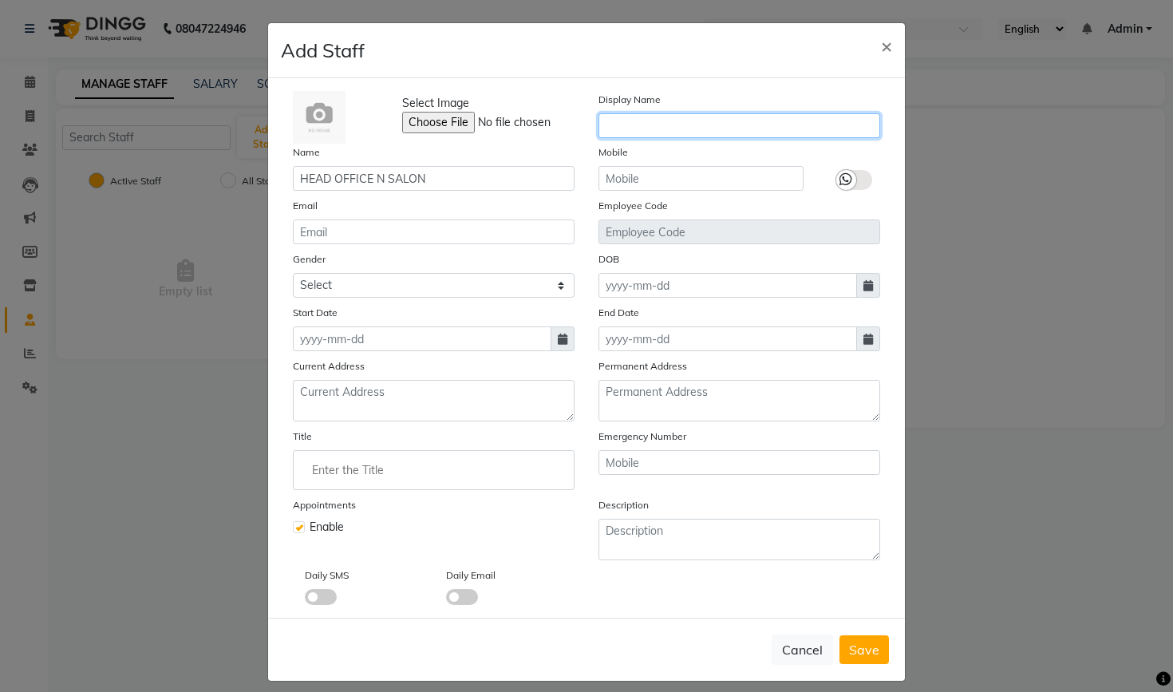
paste input "HEAD OFFICE N SALON"
type input "HEAD OFFICE N SALON"
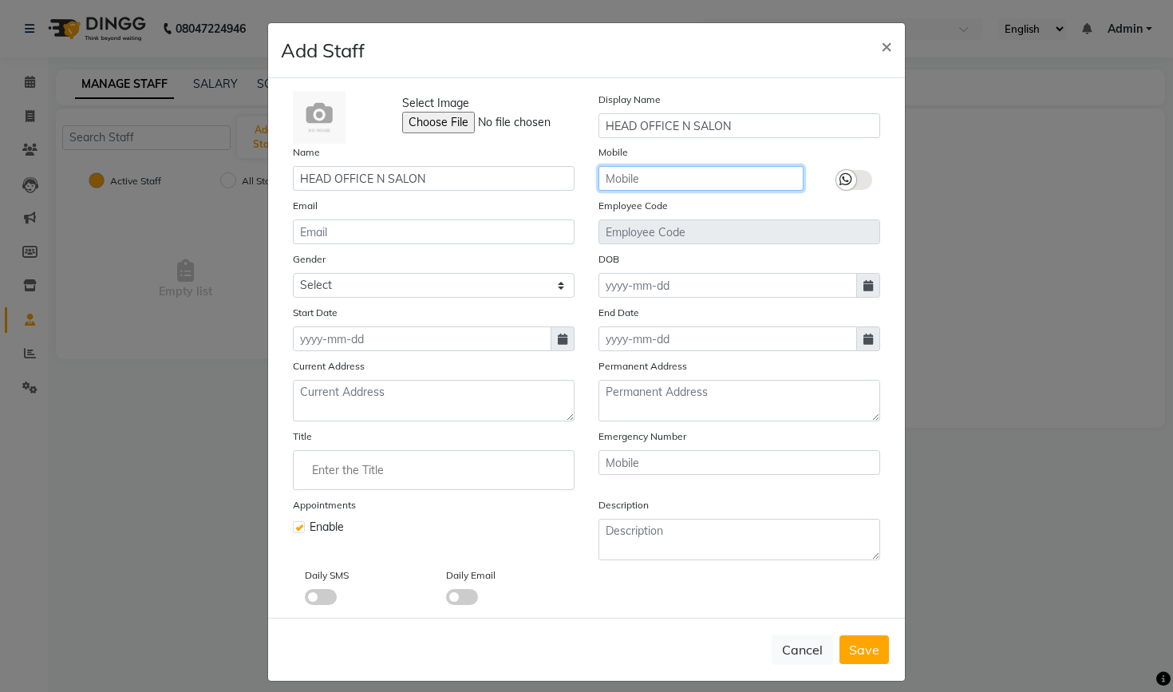
click at [640, 168] on input "text" at bounding box center [700, 178] width 205 height 25
type input "9289115242"
click at [867, 179] on label at bounding box center [854, 180] width 36 height 20
click at [0, 0] on input "checkbox" at bounding box center [0, 0] width 0 height 0
click at [729, 178] on input "9289115242" at bounding box center [700, 178] width 205 height 25
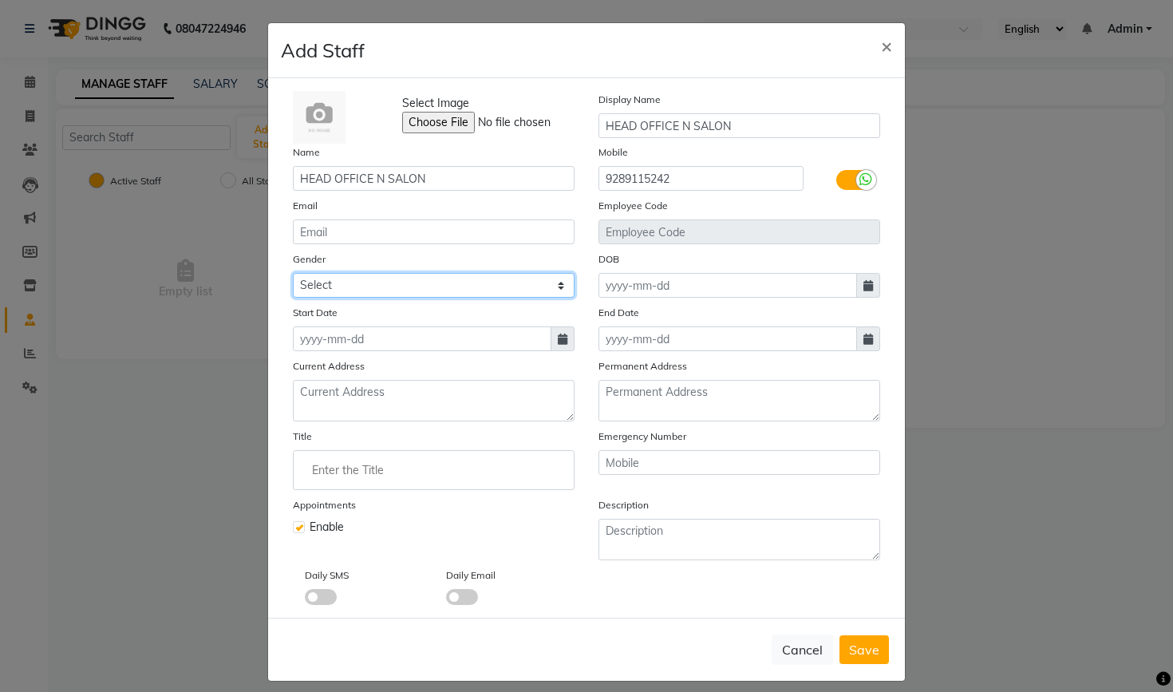
select select "other"
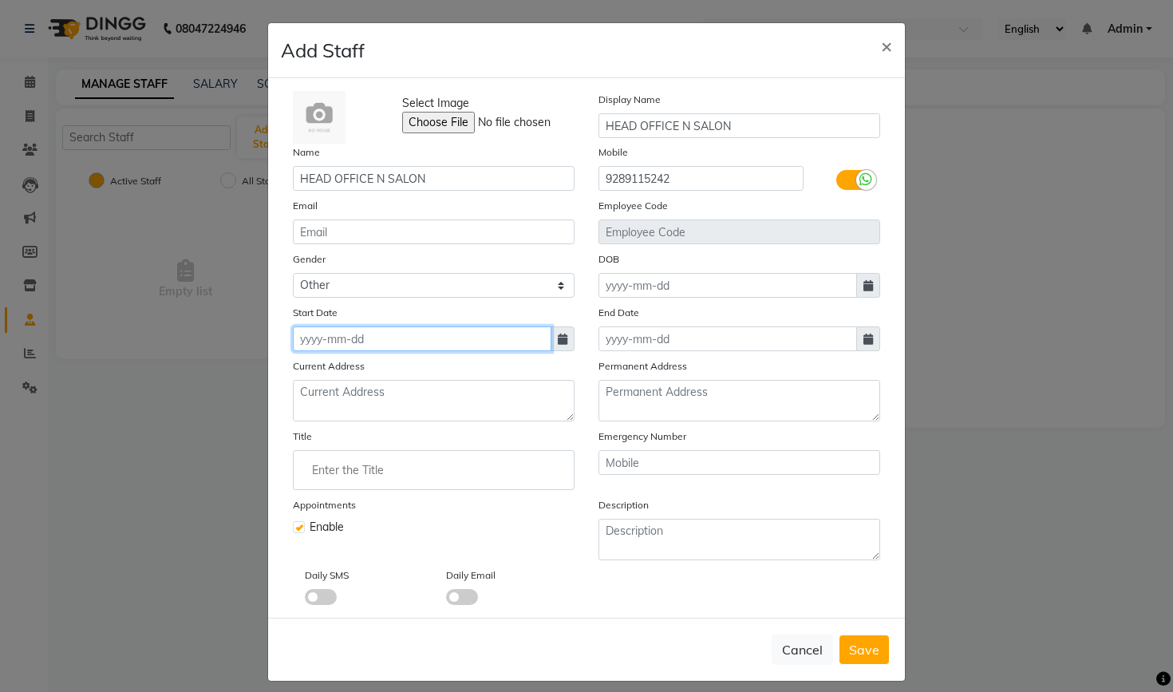
click at [433, 342] on input at bounding box center [422, 338] width 259 height 25
select select "9"
select select "2025"
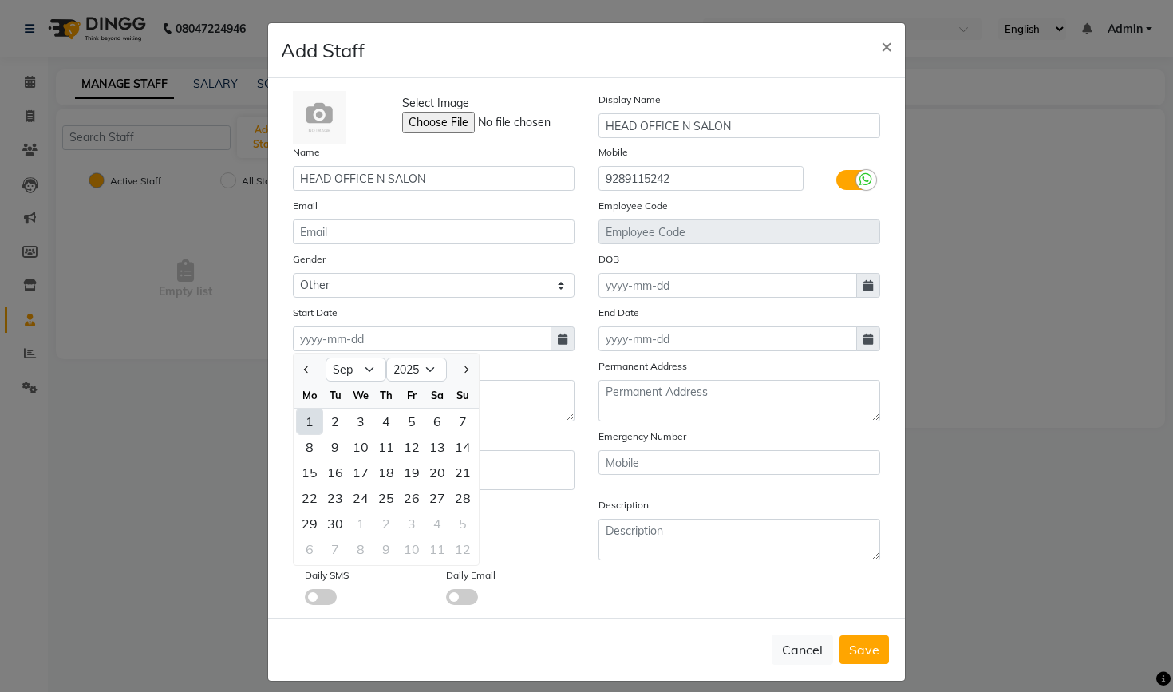
click at [310, 426] on div "1" at bounding box center [310, 422] width 26 height 26
type input "[DATE]"
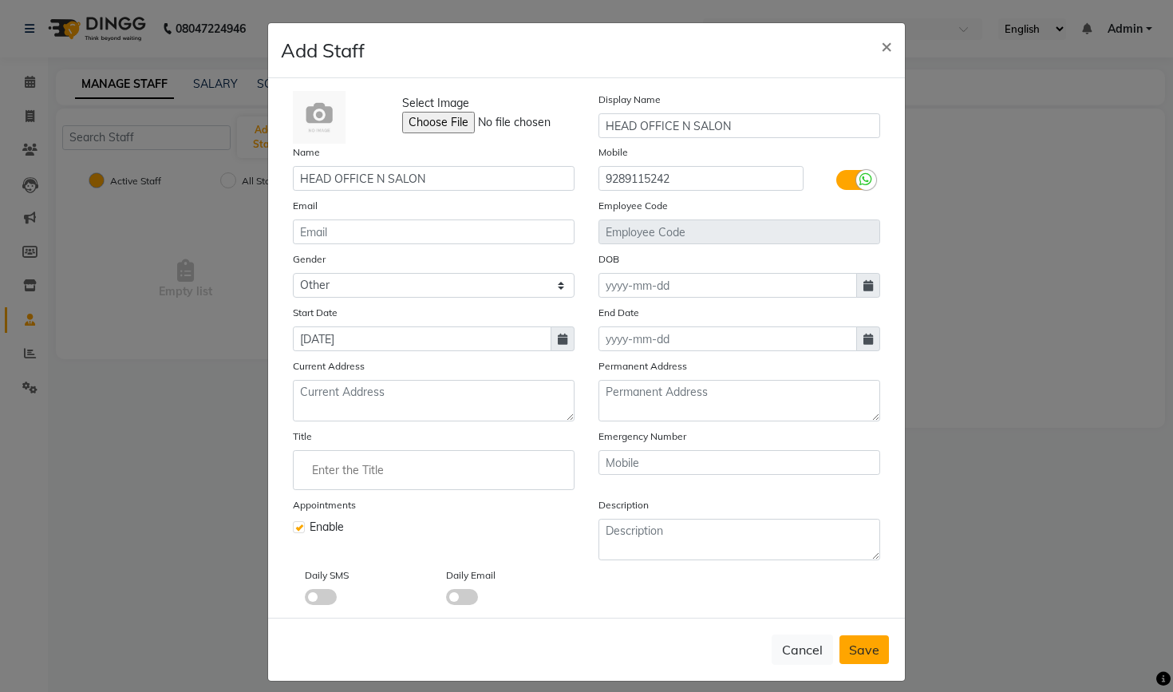
click at [861, 655] on span "Save" at bounding box center [864, 650] width 30 height 16
select select
checkbox input "false"
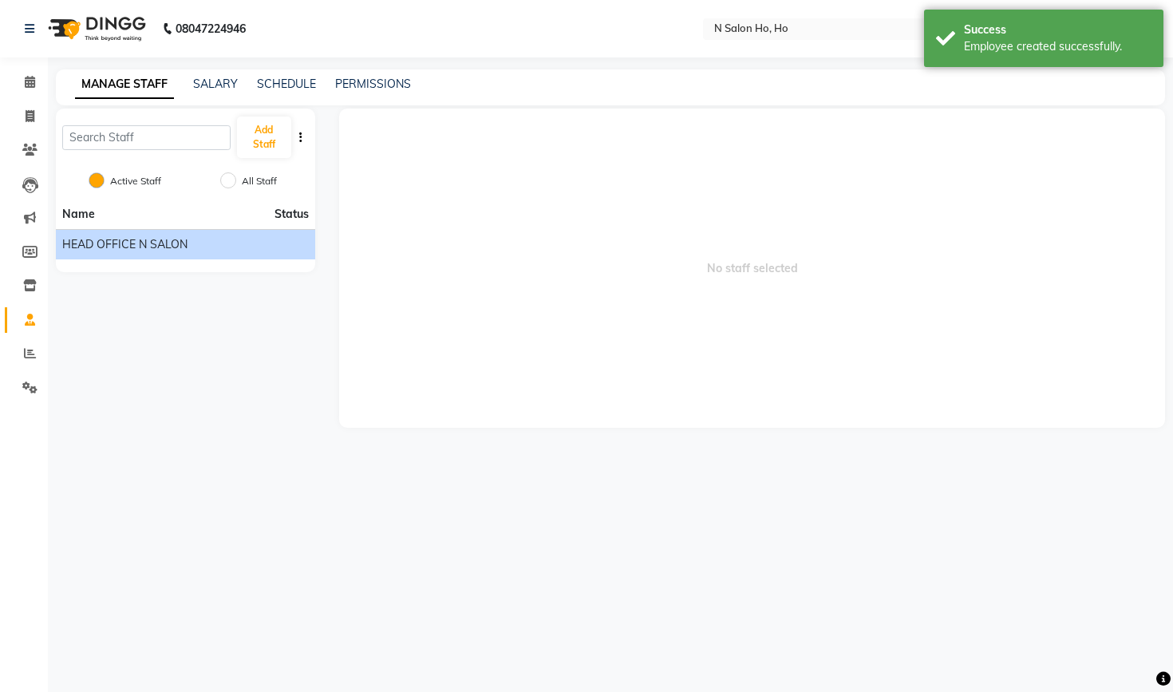
click at [251, 243] on div "HEAD OFFICE N SALON" at bounding box center [185, 244] width 247 height 17
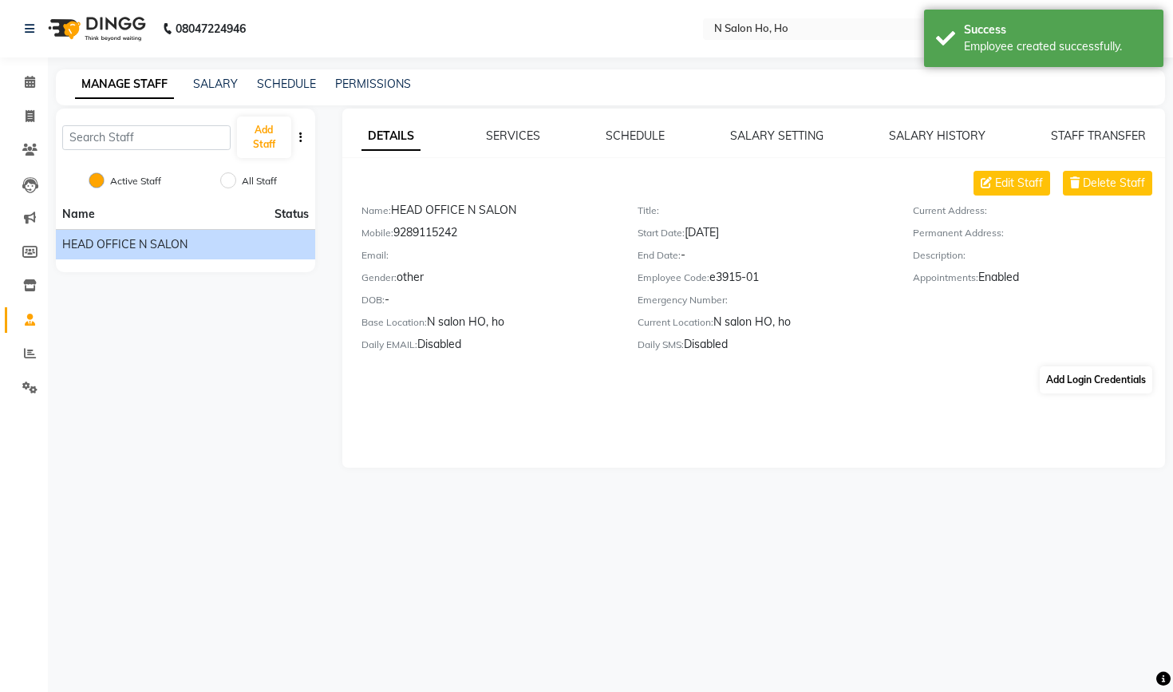
click at [1116, 388] on button "Add Login Credentials" at bounding box center [1096, 379] width 113 height 27
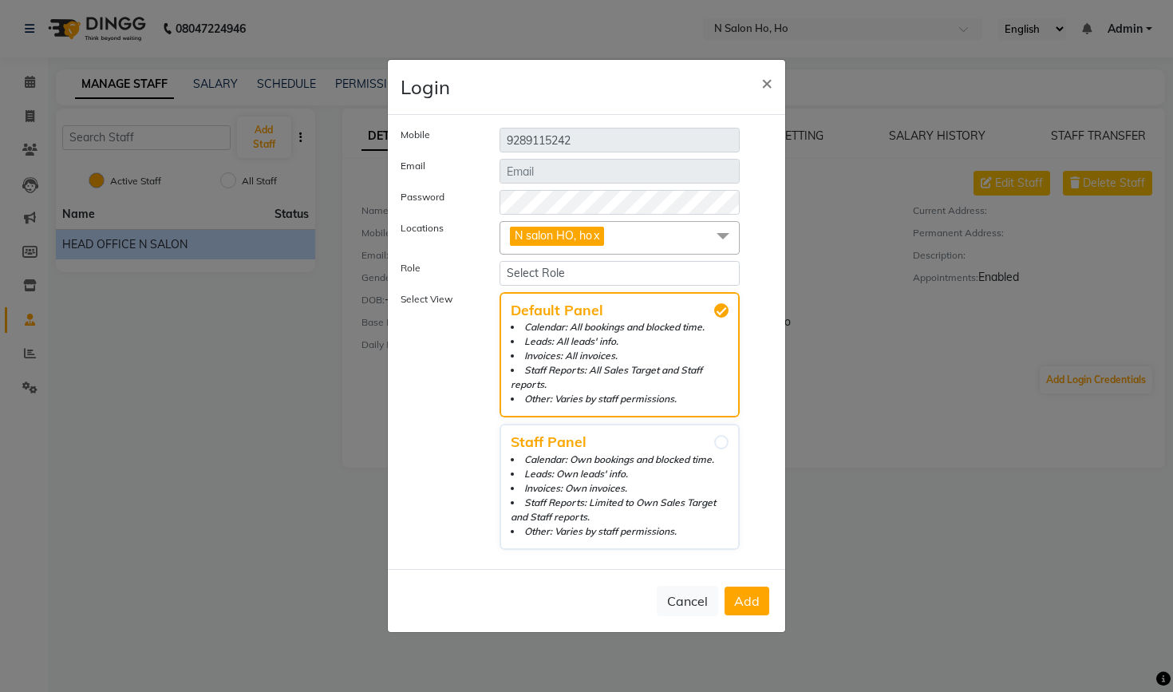
click at [728, 245] on span at bounding box center [723, 236] width 32 height 30
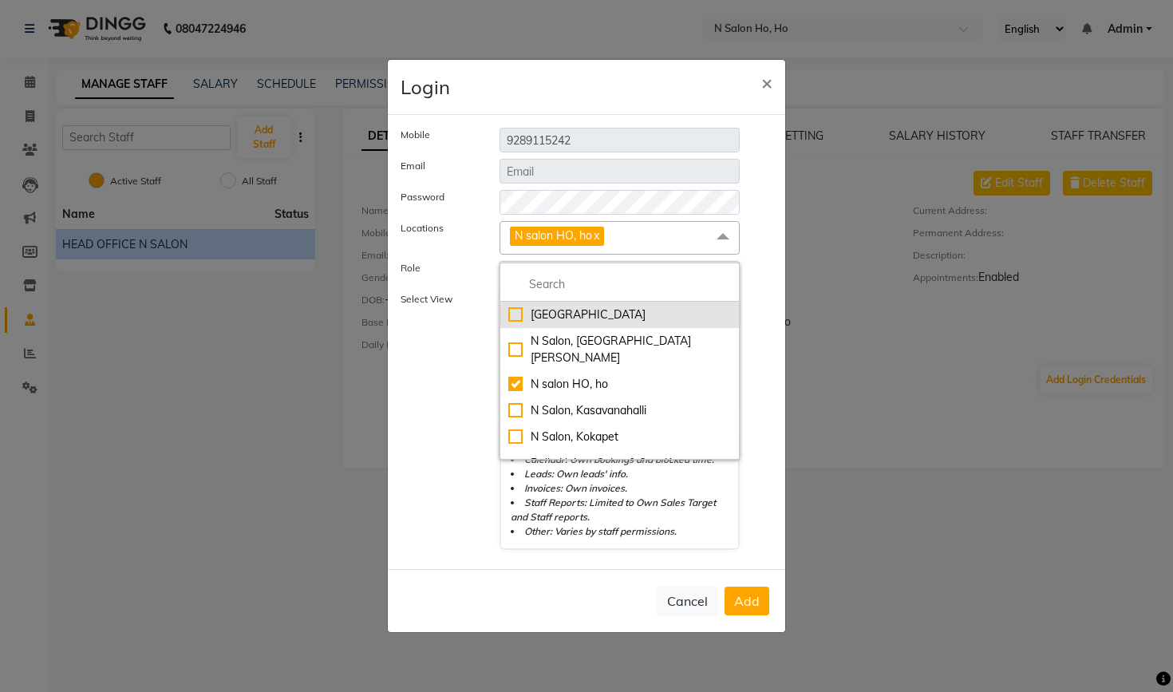
click at [519, 321] on div "[GEOGRAPHIC_DATA]" at bounding box center [619, 314] width 223 height 17
checkbox input "true"
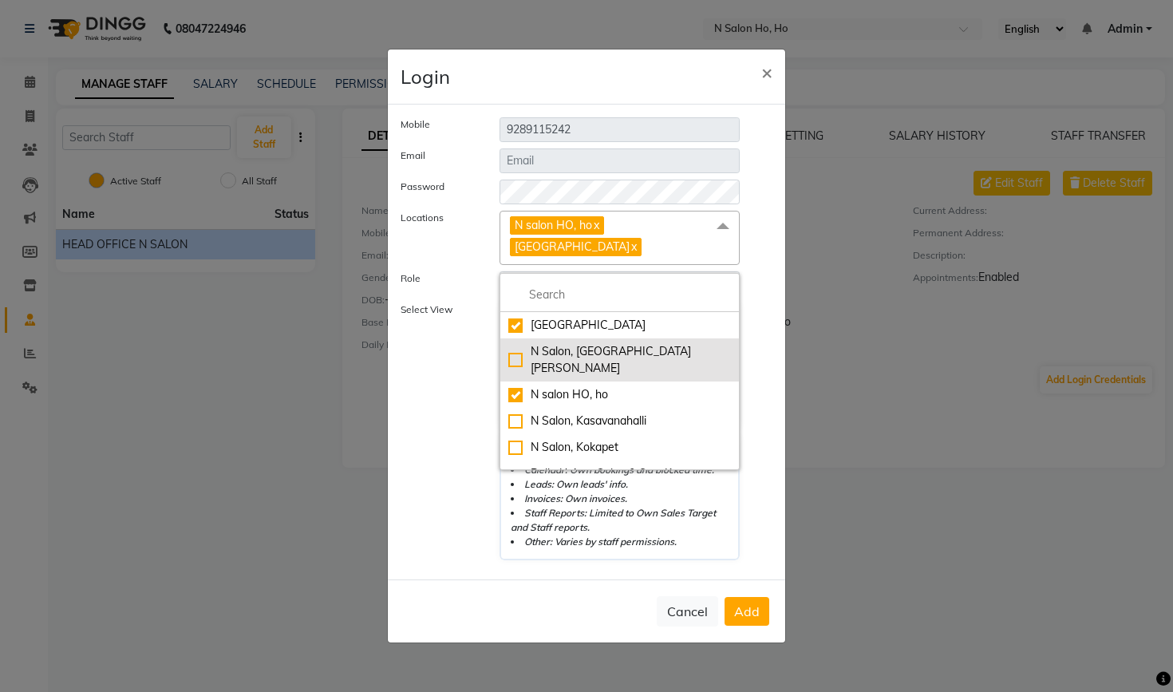
click at [513, 354] on div "N Salon, [GEOGRAPHIC_DATA][PERSON_NAME]" at bounding box center [619, 360] width 223 height 34
checkbox input "true"
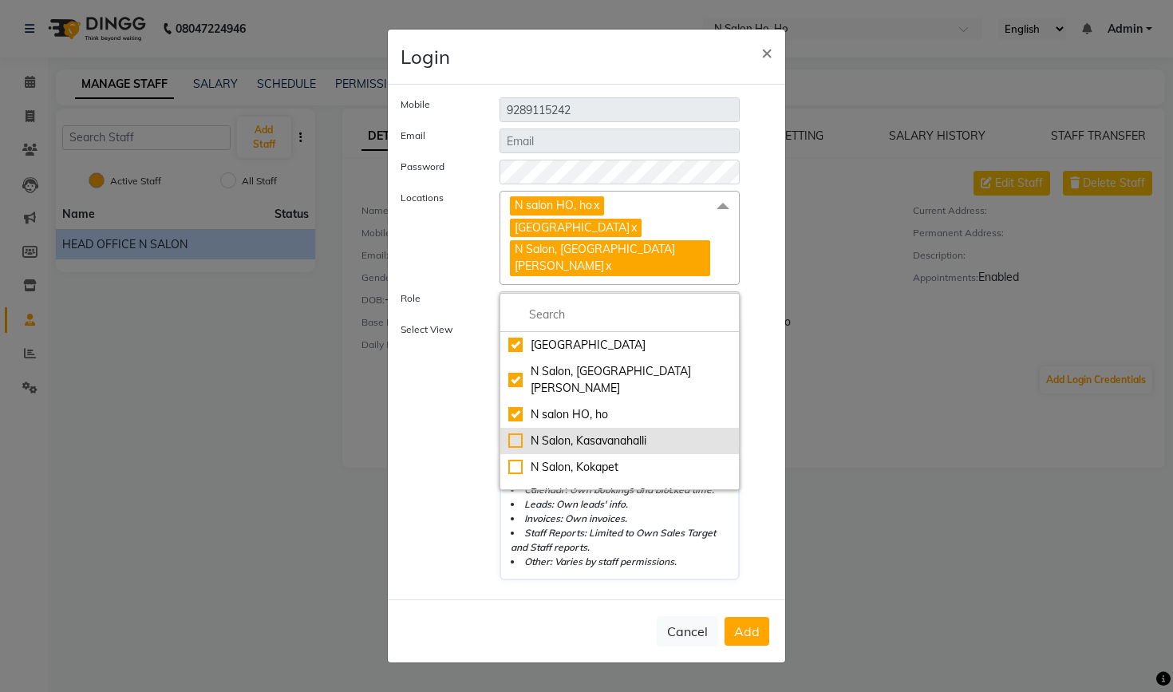
click at [512, 433] on div "N Salon, Kasavanahalli" at bounding box center [619, 441] width 223 height 17
checkbox input "true"
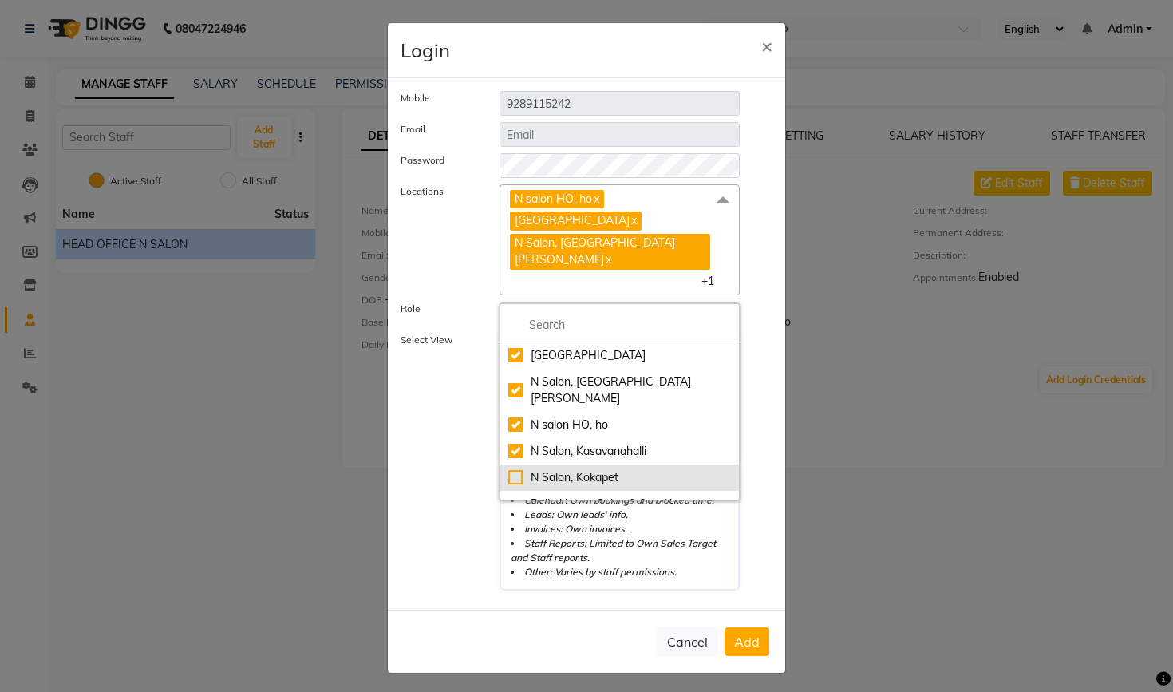
click at [518, 469] on div "N Salon, Kokapet" at bounding box center [619, 477] width 223 height 17
checkbox input "true"
click at [516, 496] on div "Belle Unisex Salon & Spa, Kamrup (Metro)" at bounding box center [619, 513] width 223 height 34
checkbox input "true"
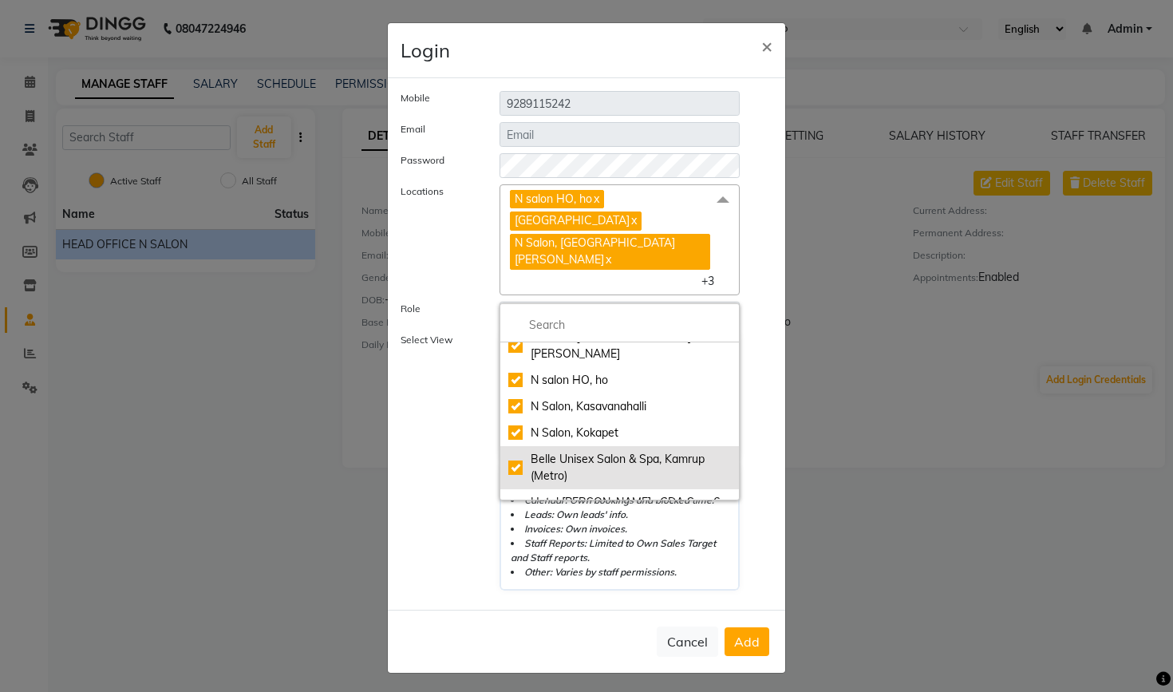
scroll to position [44, 0]
click at [517, 495] on div "Hotel [PERSON_NAME] , CDA Sec:-6 CUTTACK" at bounding box center [619, 512] width 223 height 34
checkbox input "true"
click at [763, 509] on div "Select View Default Panel Calendar: All bookings and blocked time. Leads: All l…" at bounding box center [587, 465] width 396 height 264
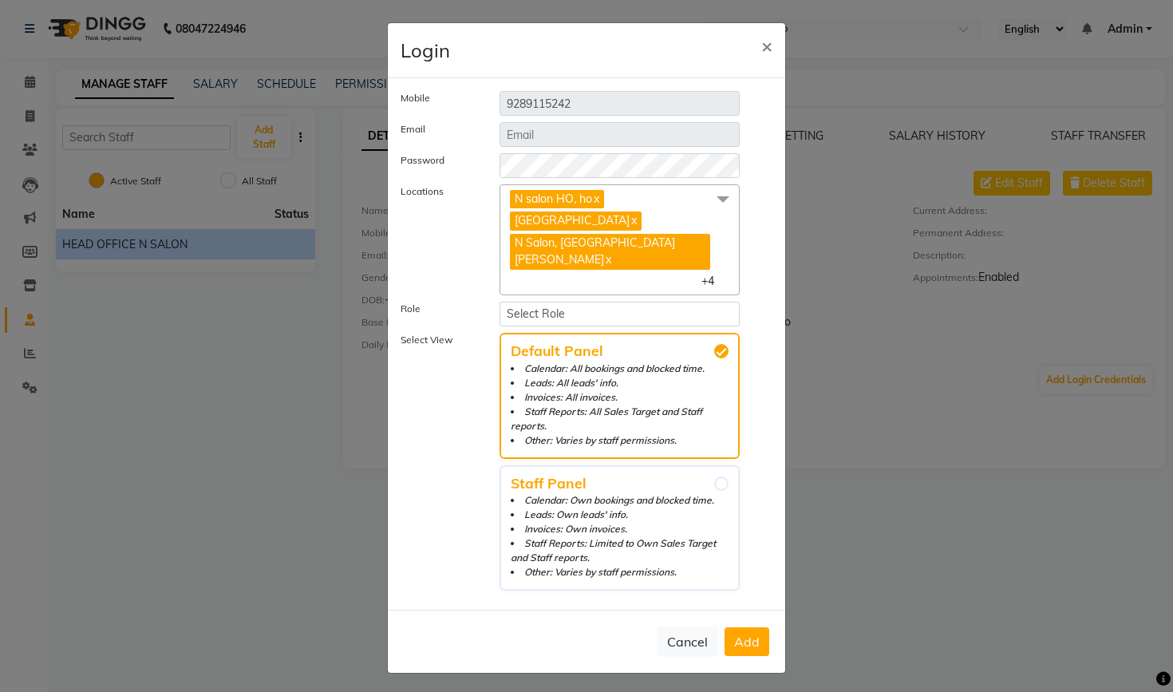
click at [749, 634] on span "Add" at bounding box center [747, 642] width 26 height 16
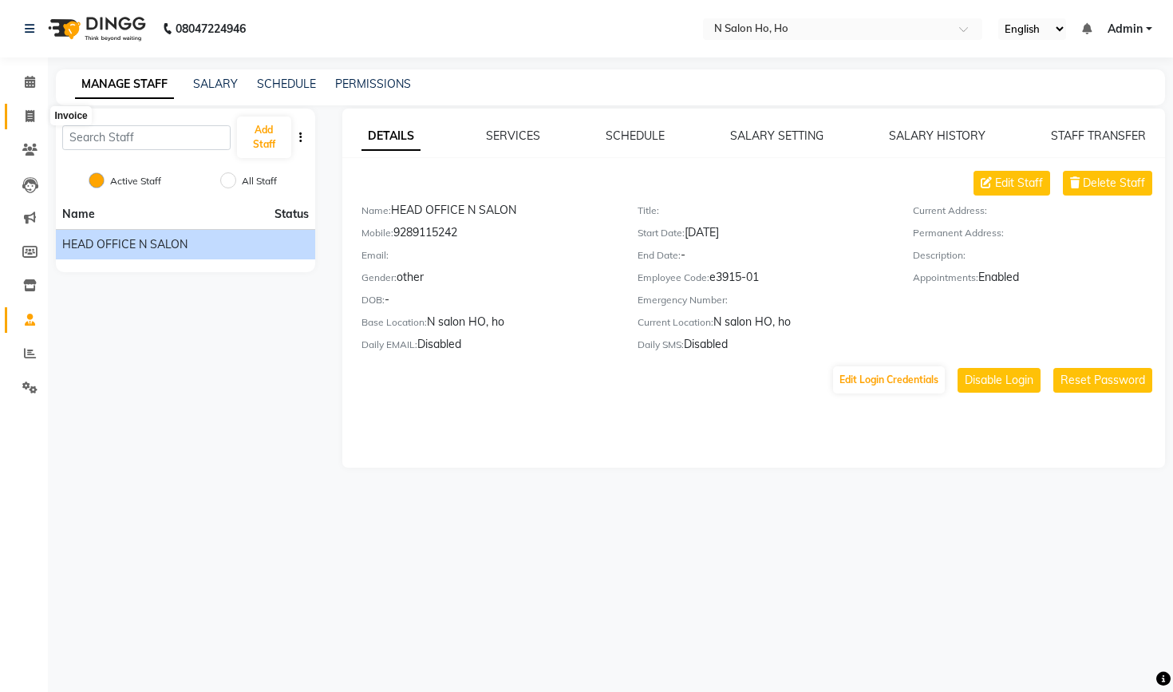
click at [30, 114] on icon at bounding box center [30, 116] width 9 height 12
select select "service"
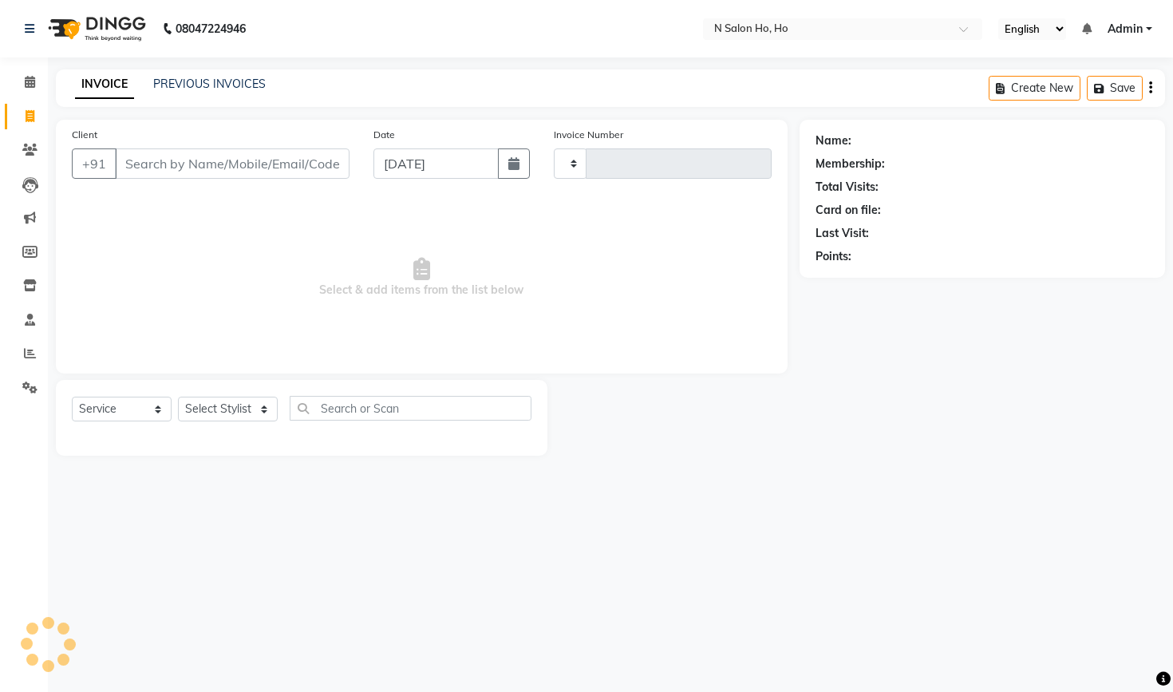
type input "0001"
select select "8924"
select select "P"
click at [32, 79] on icon at bounding box center [30, 82] width 10 height 12
